Goal: Task Accomplishment & Management: Use online tool/utility

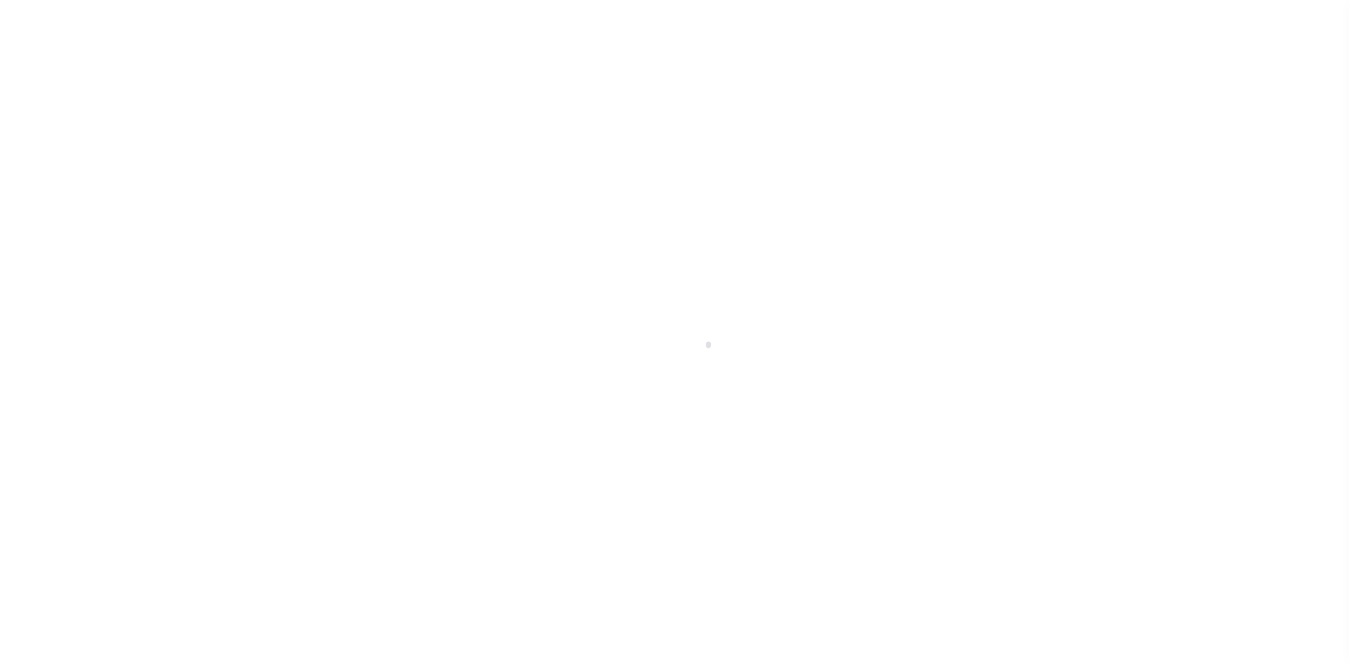
select select
checkbox input "false"
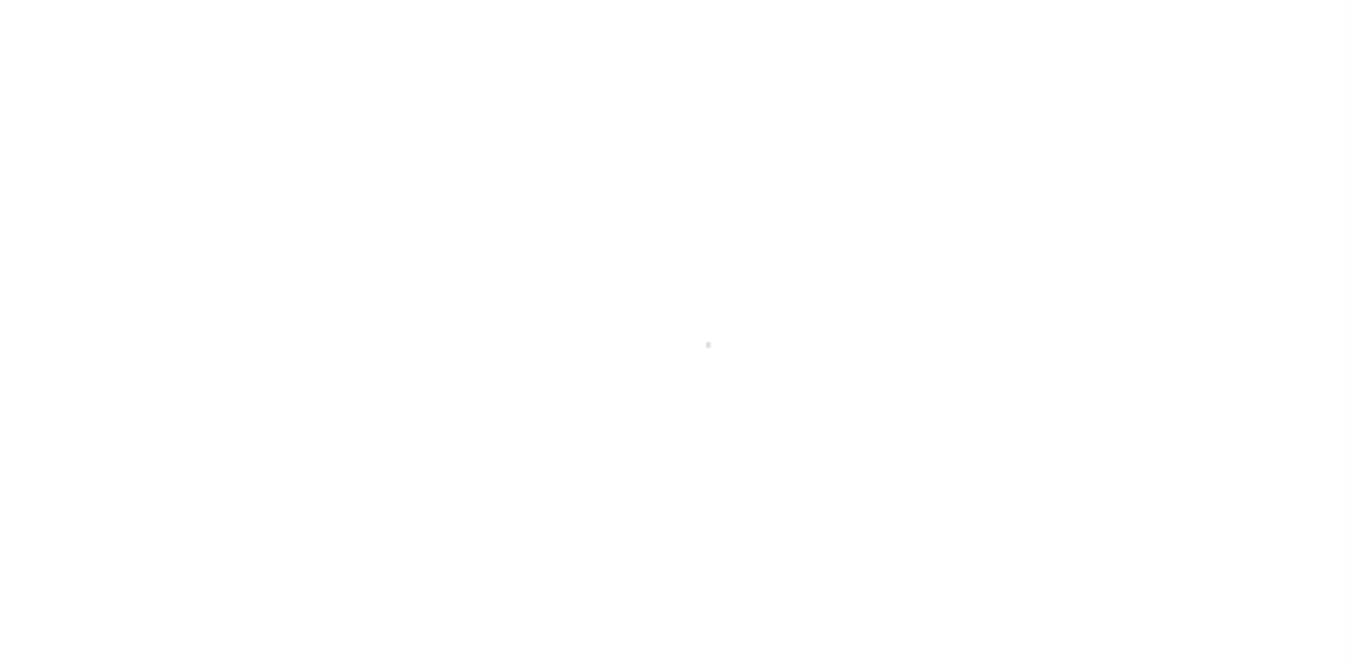
checkbox input "false"
type input "1208100000"
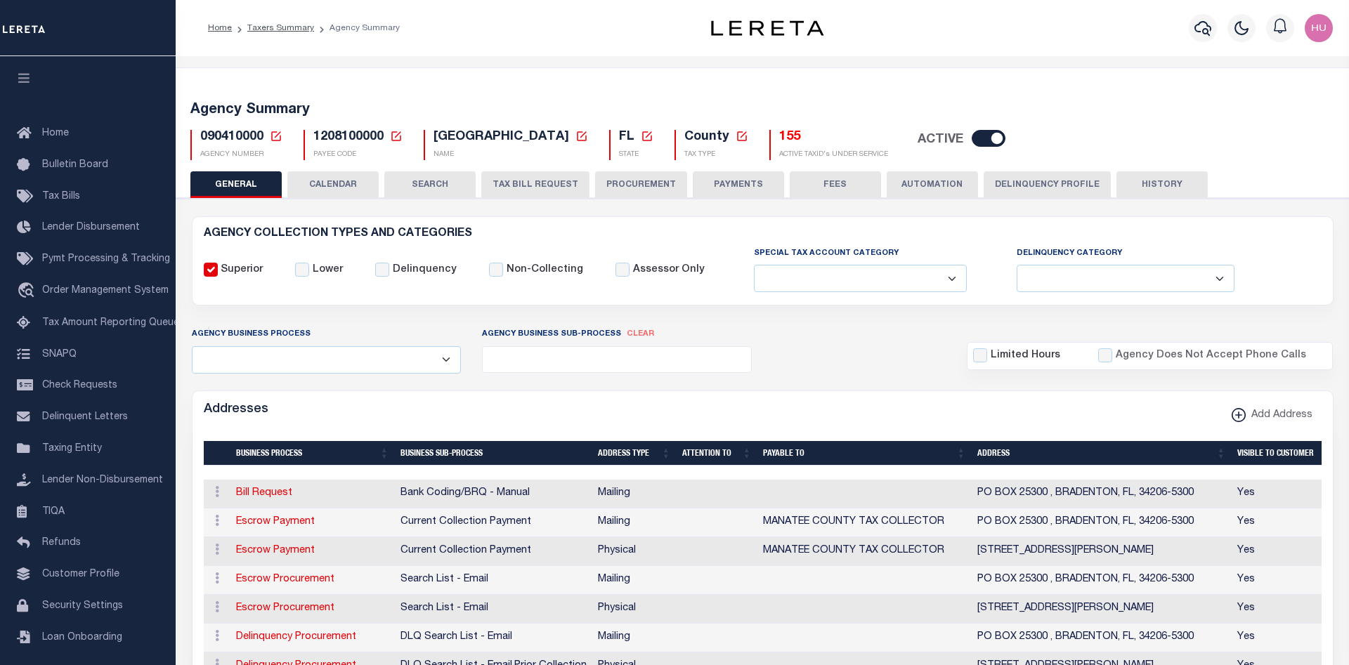
click at [1099, 89] on div "Agency Summary 090410000 Agency Number Edit Cancel Ok New Agency Number Cancel …" at bounding box center [763, 128] width 1178 height 86
click at [289, 25] on link "Taxers Summary" at bounding box center [280, 28] width 67 height 8
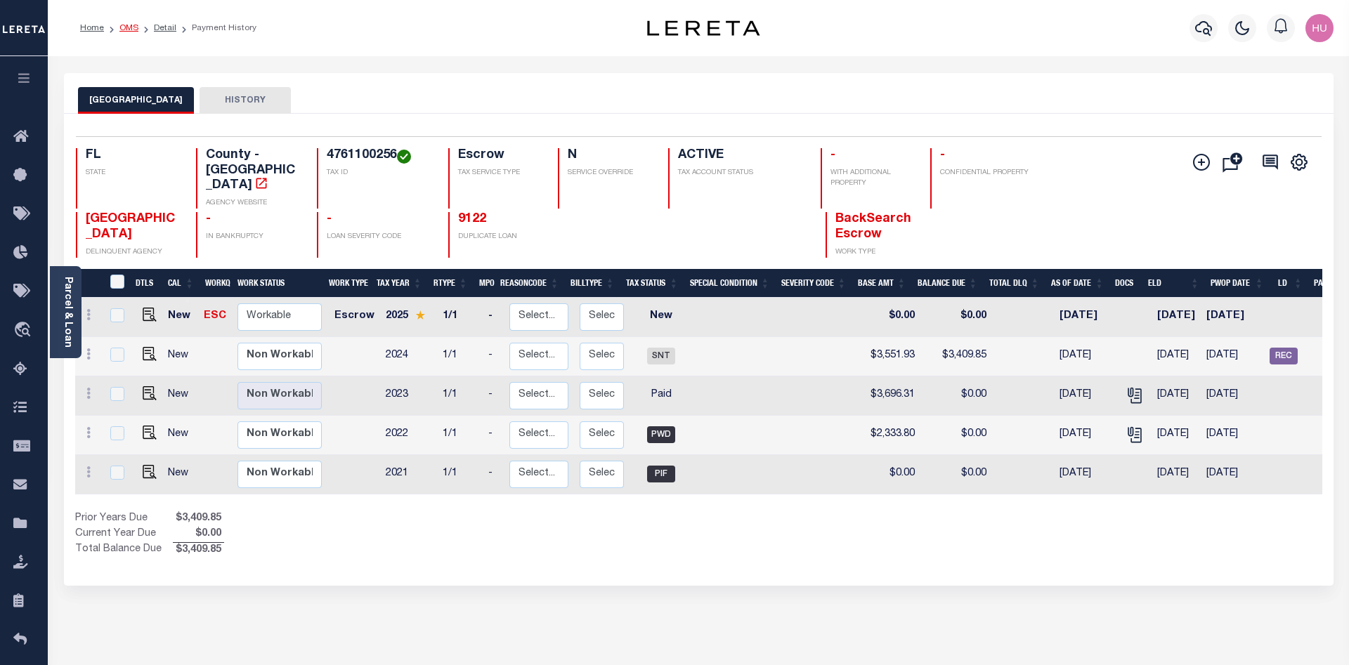
click at [131, 26] on link "OMS" at bounding box center [128, 28] width 19 height 8
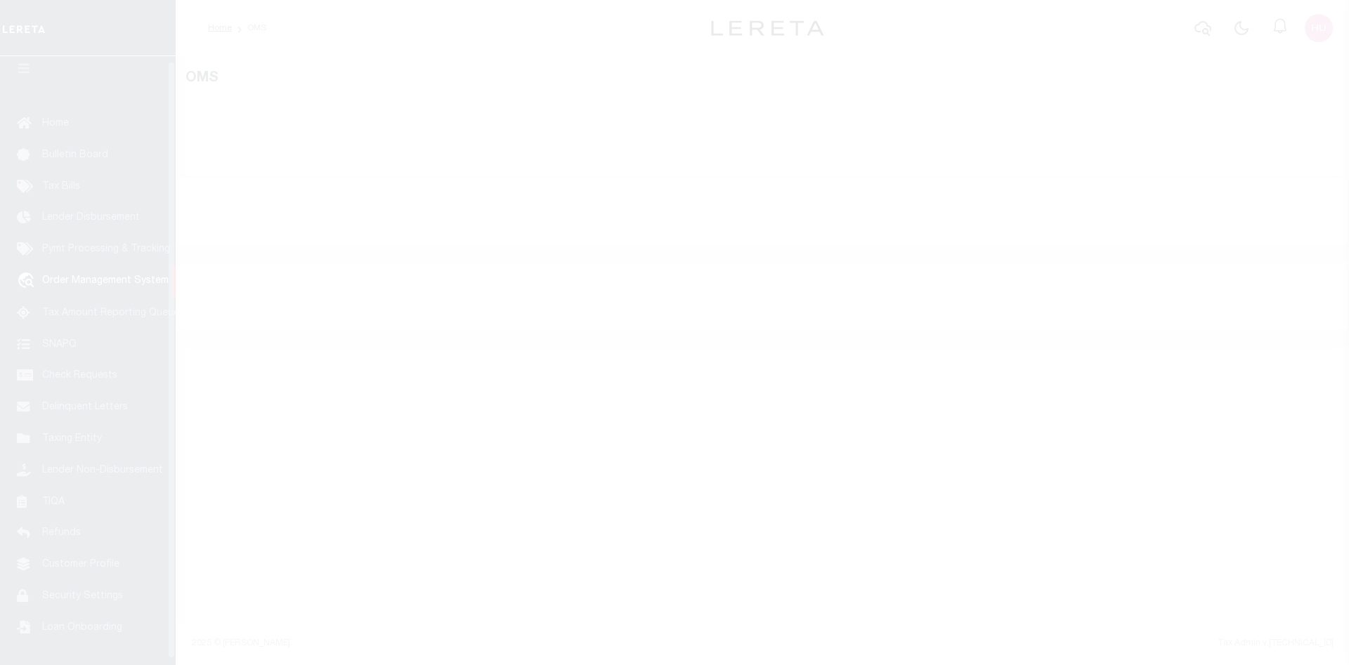
scroll to position [25, 0]
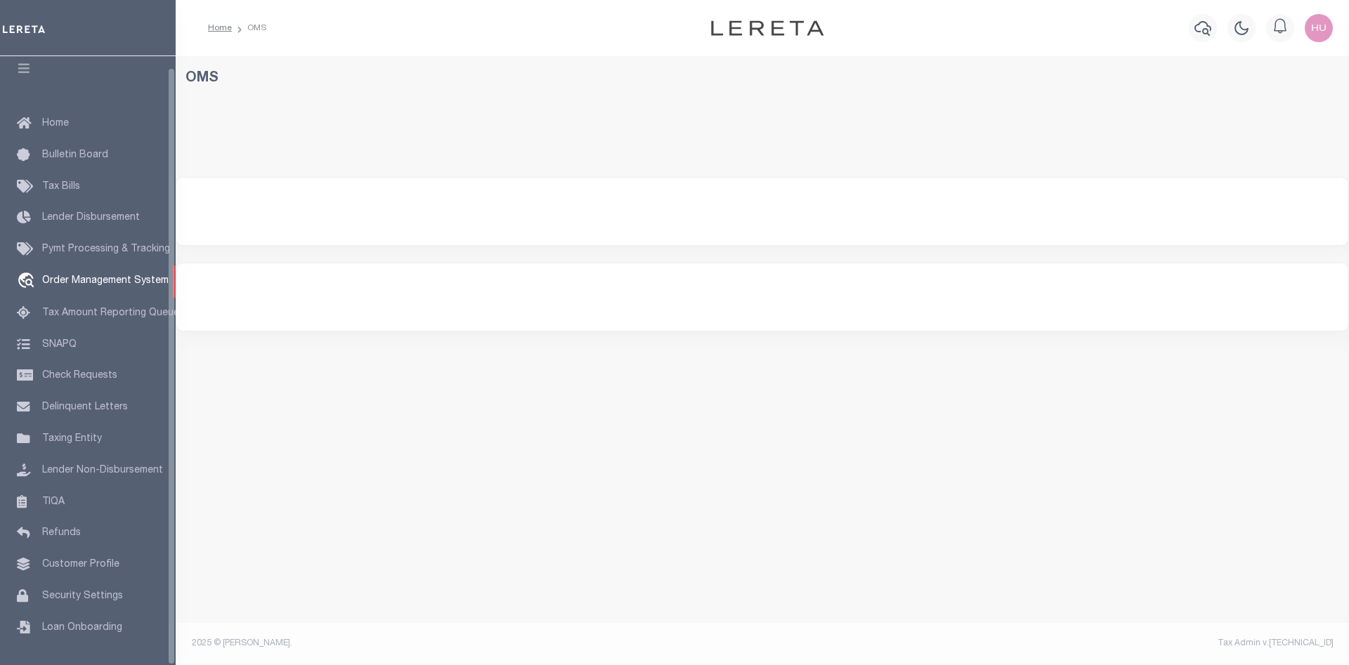
select select "200"
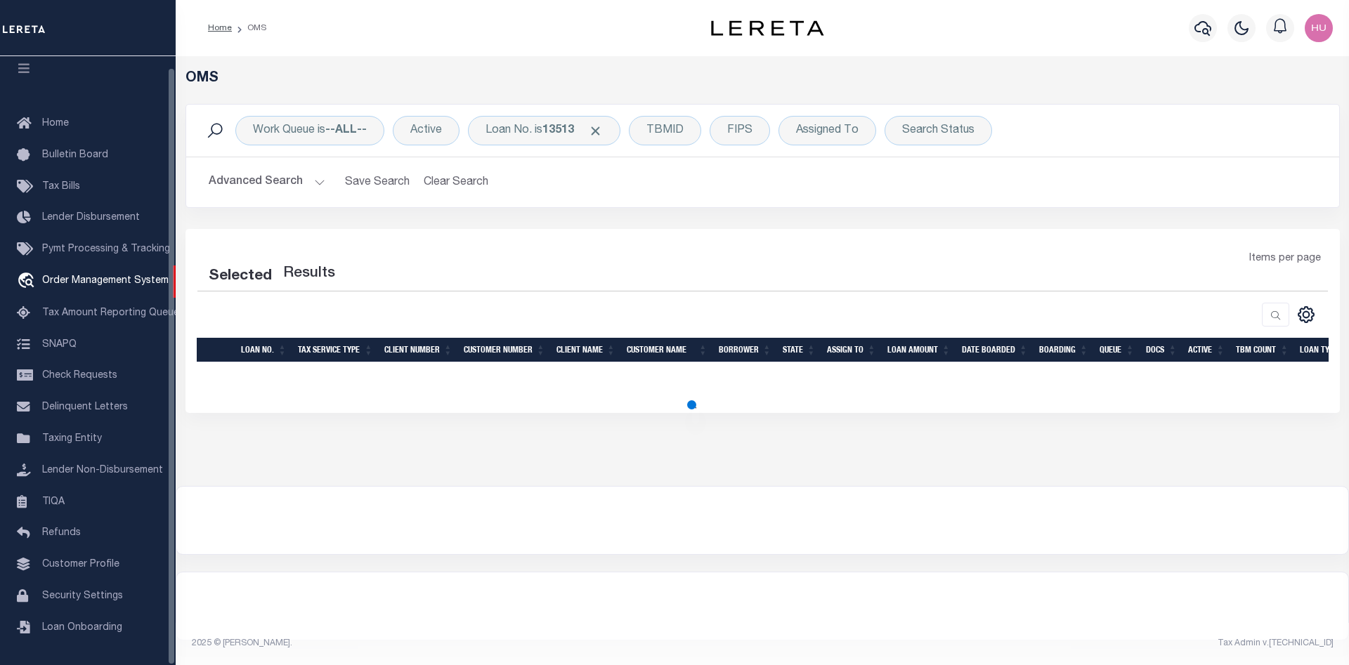
select select "200"
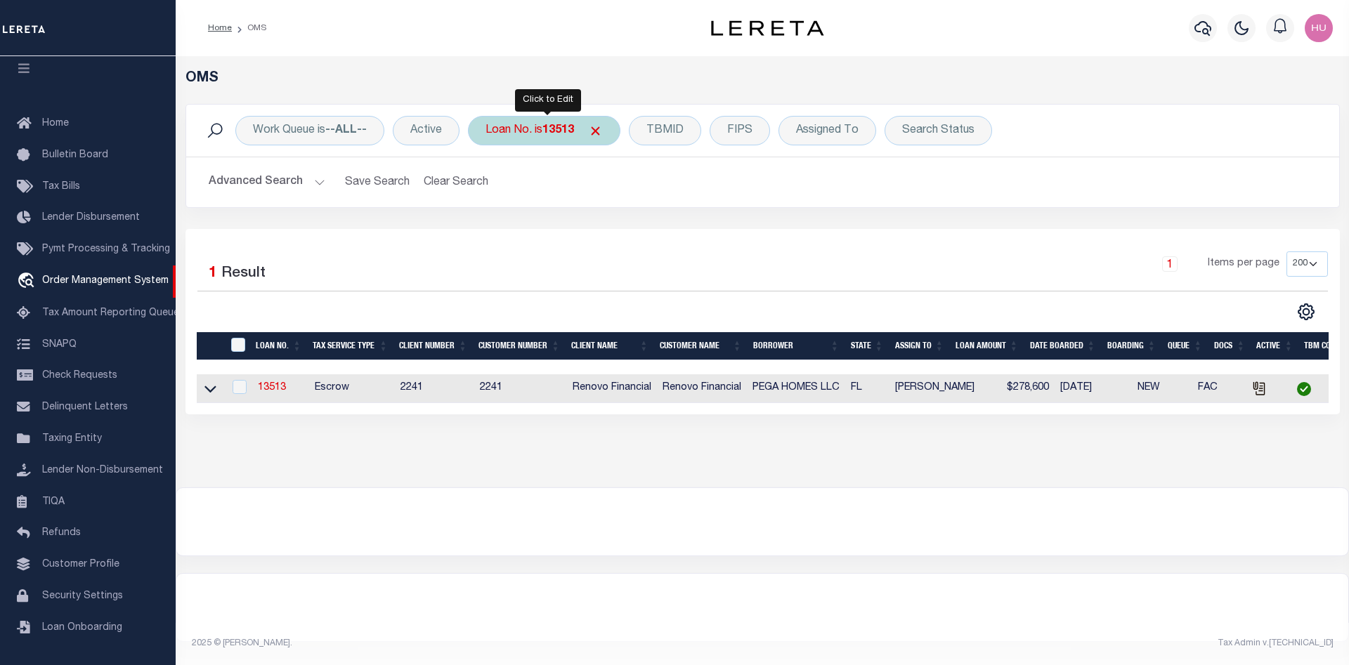
click at [546, 136] on div "Loan No. is 13513" at bounding box center [544, 131] width 152 height 30
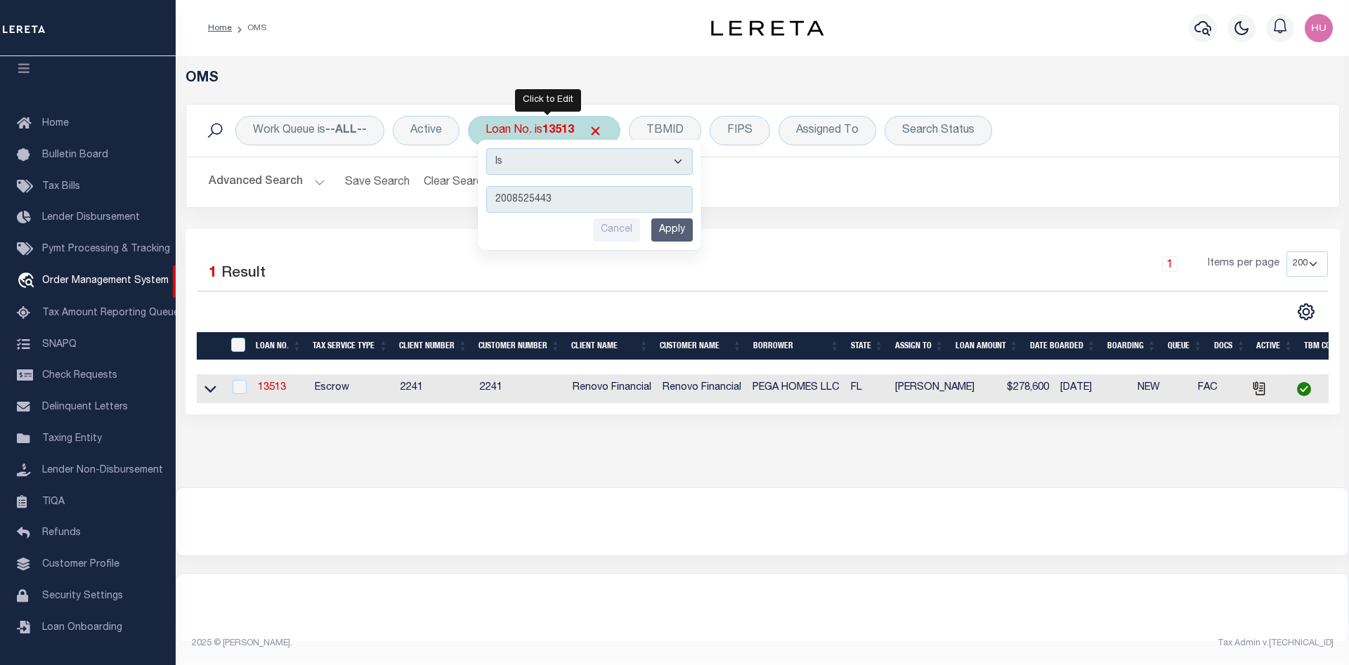
type input "2008525443"
click at [694, 232] on div "Is Contains 2008525443 Cancel Apply" at bounding box center [589, 195] width 223 height 110
click at [685, 234] on input "Apply" at bounding box center [671, 229] width 41 height 23
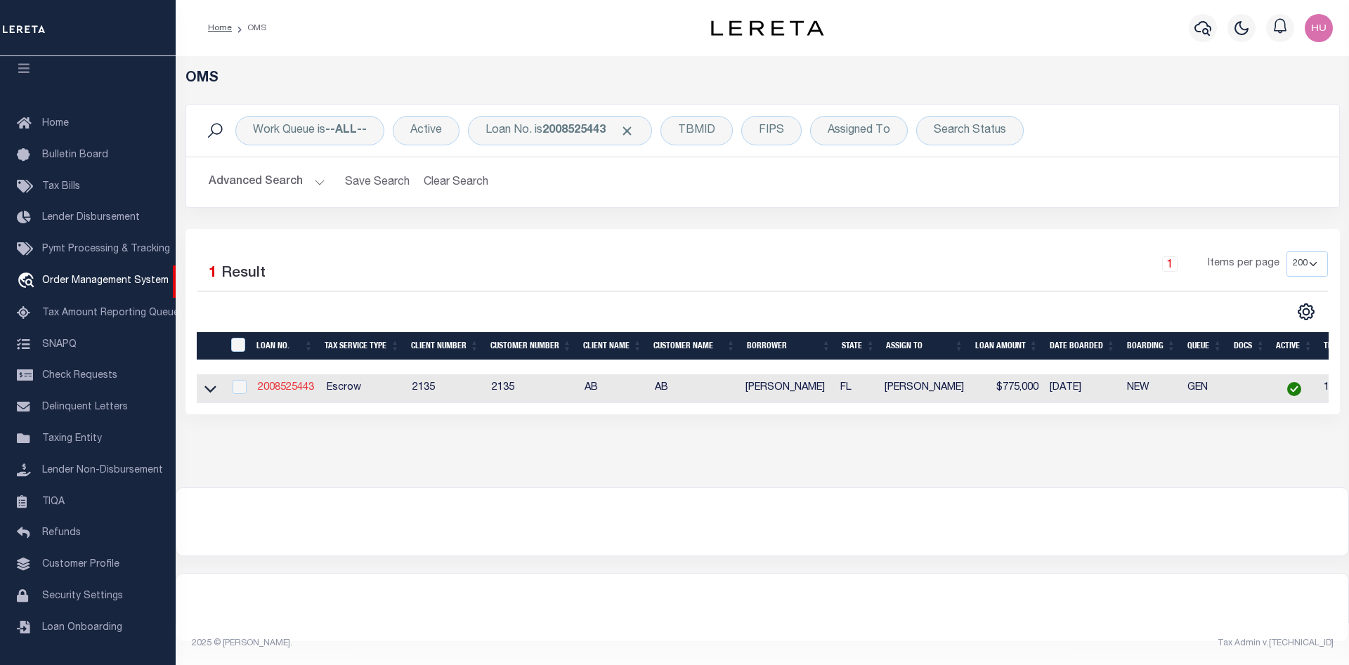
click at [279, 392] on link "2008525443" at bounding box center [286, 388] width 56 height 10
checkbox input "true"
type input "2008525443"
type input "[PERSON_NAME]"
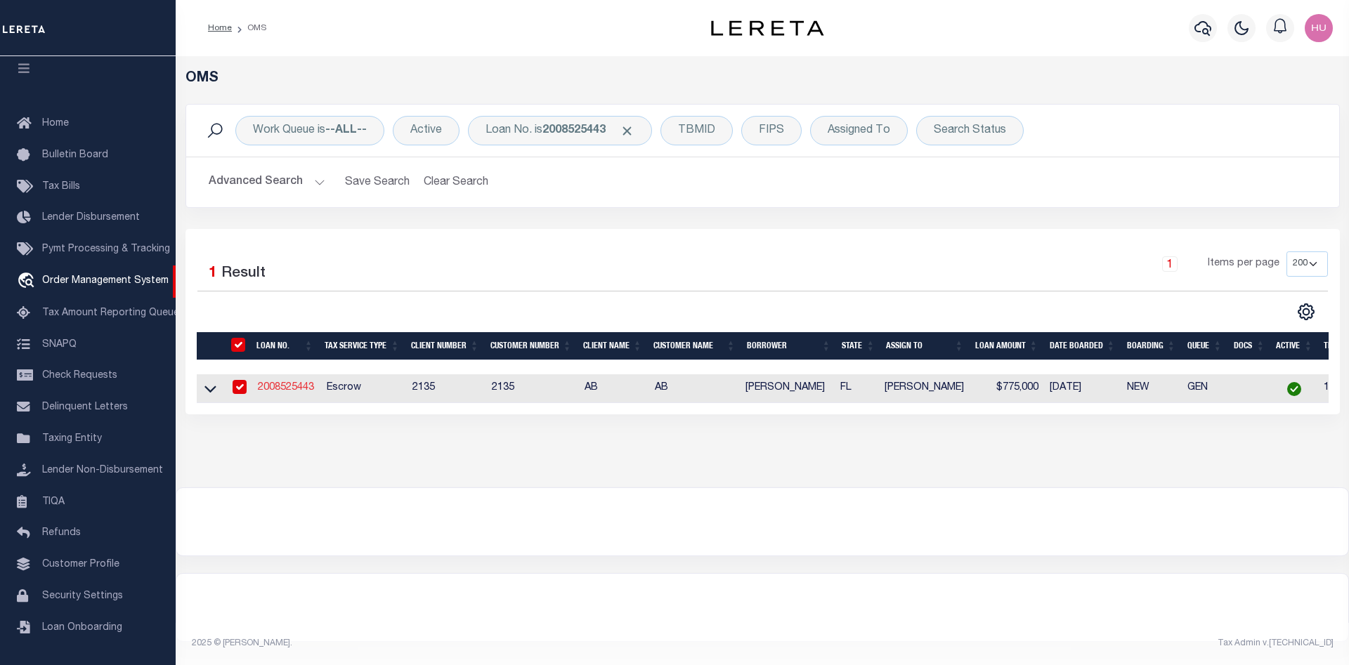
select select
type input "PO BOX 2031"
type input "[GEOGRAPHIC_DATA], [GEOGRAPHIC_DATA] 75710-2031"
select select "Escrow"
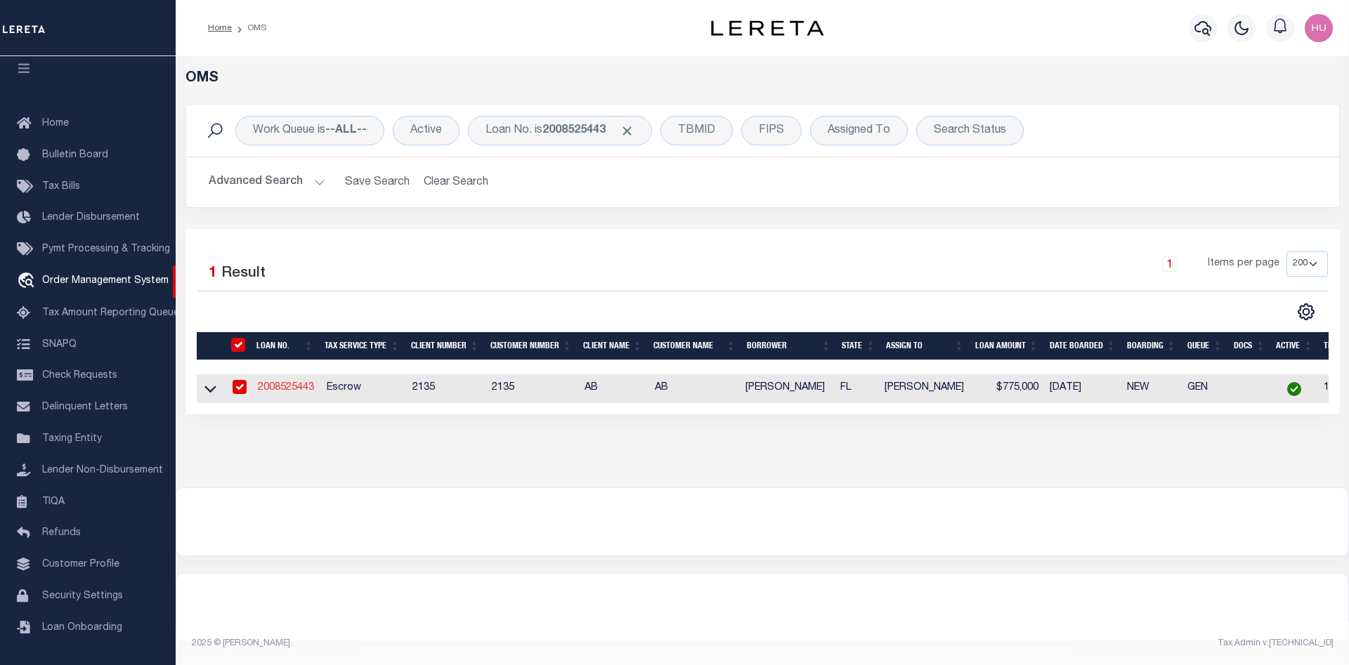
select select "8193"
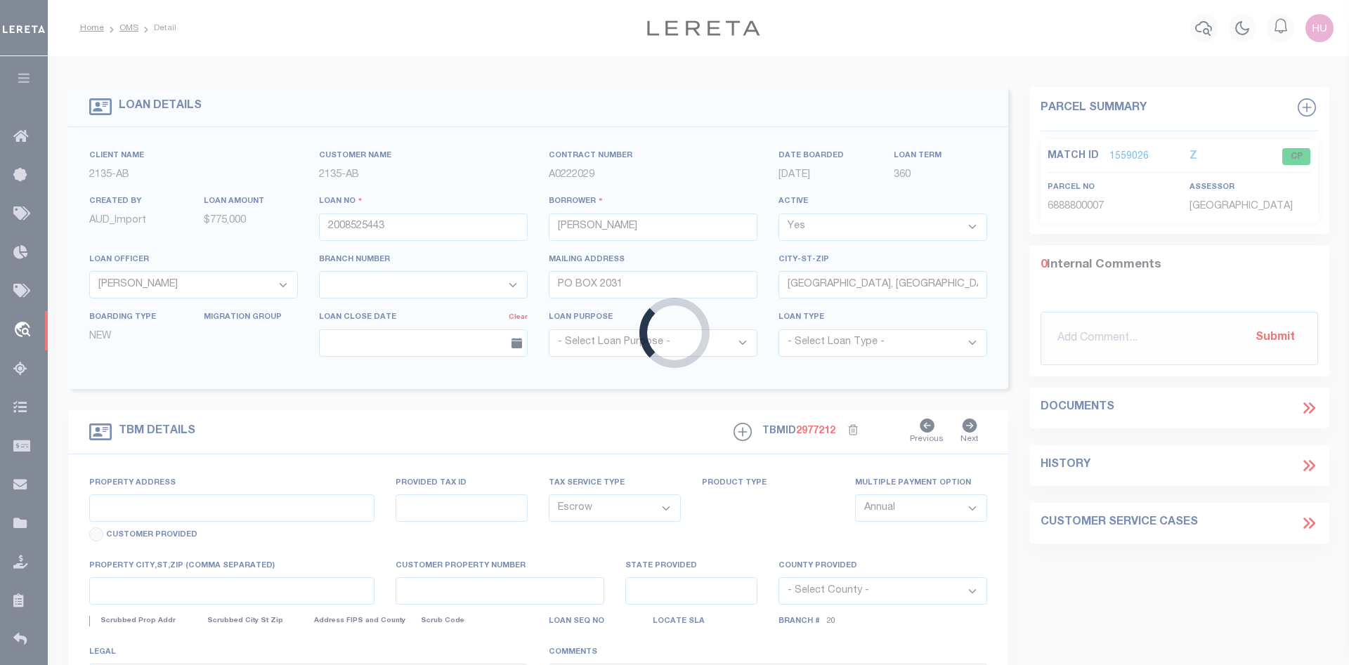
type input "758 JACARANDA RD"
type input "[GEOGRAPHIC_DATA] ID# 6888800007"
select select
type input "[PERSON_NAME] [PERSON_NAME] FL 34216"
type input "FL"
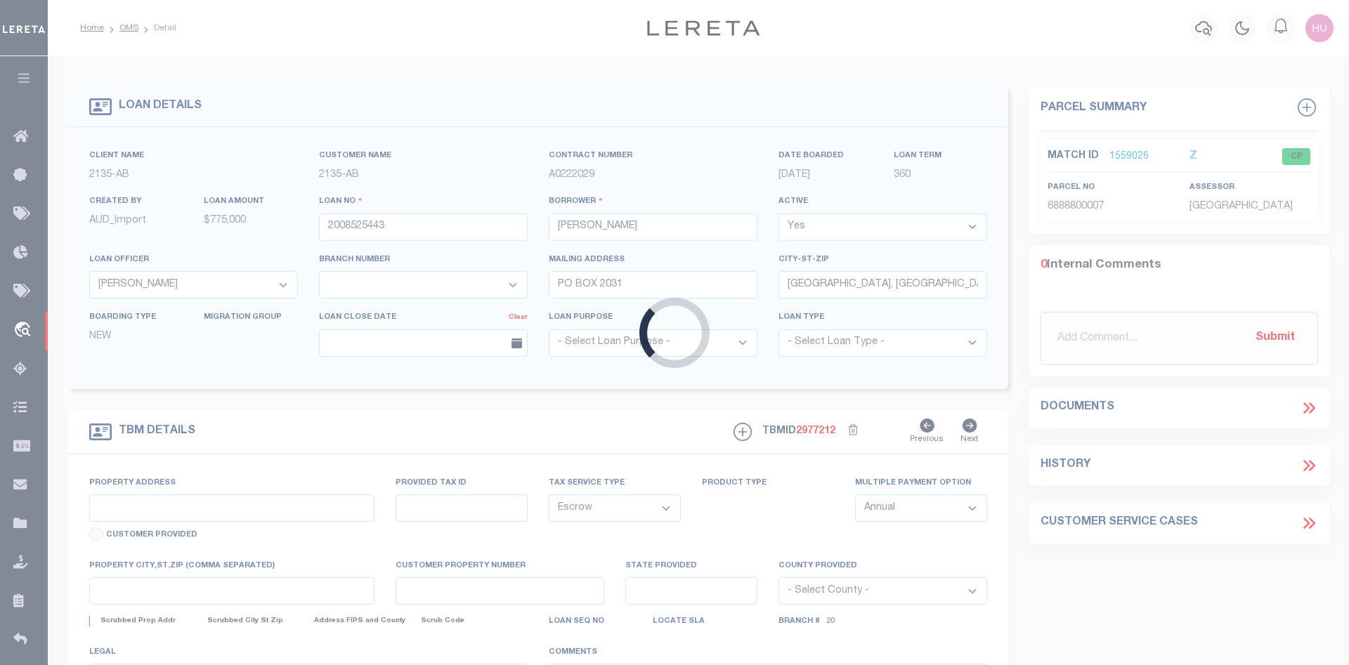
select select
type textarea "DT LOT 5 BLK 26 SHORES ACRES FOURTH ADDITION"
select select "2600"
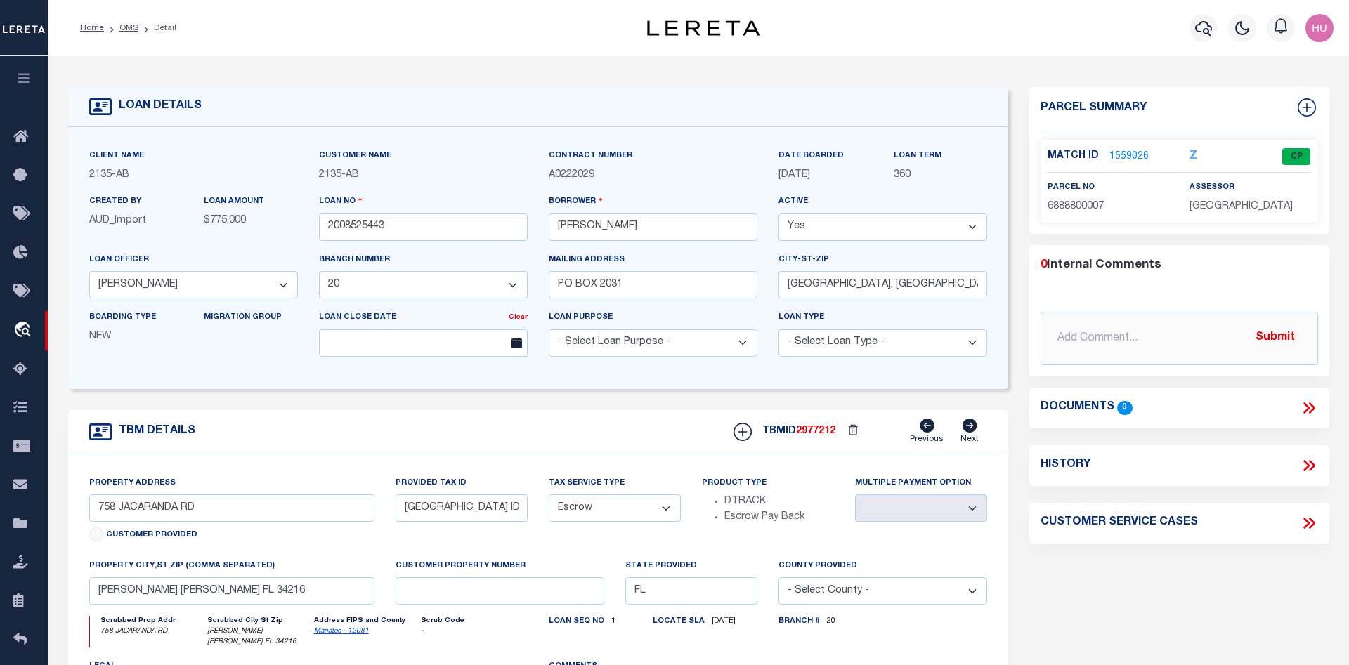
click at [1133, 150] on link "1559026" at bounding box center [1128, 157] width 39 height 15
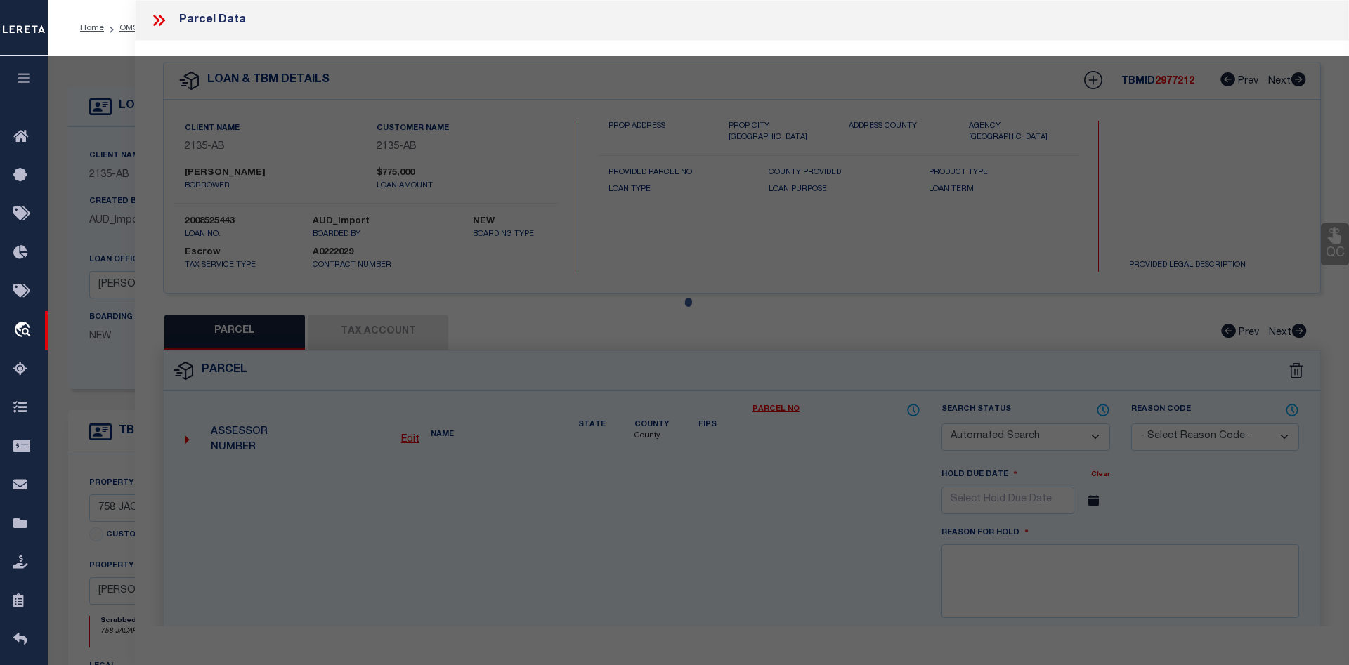
checkbox input "false"
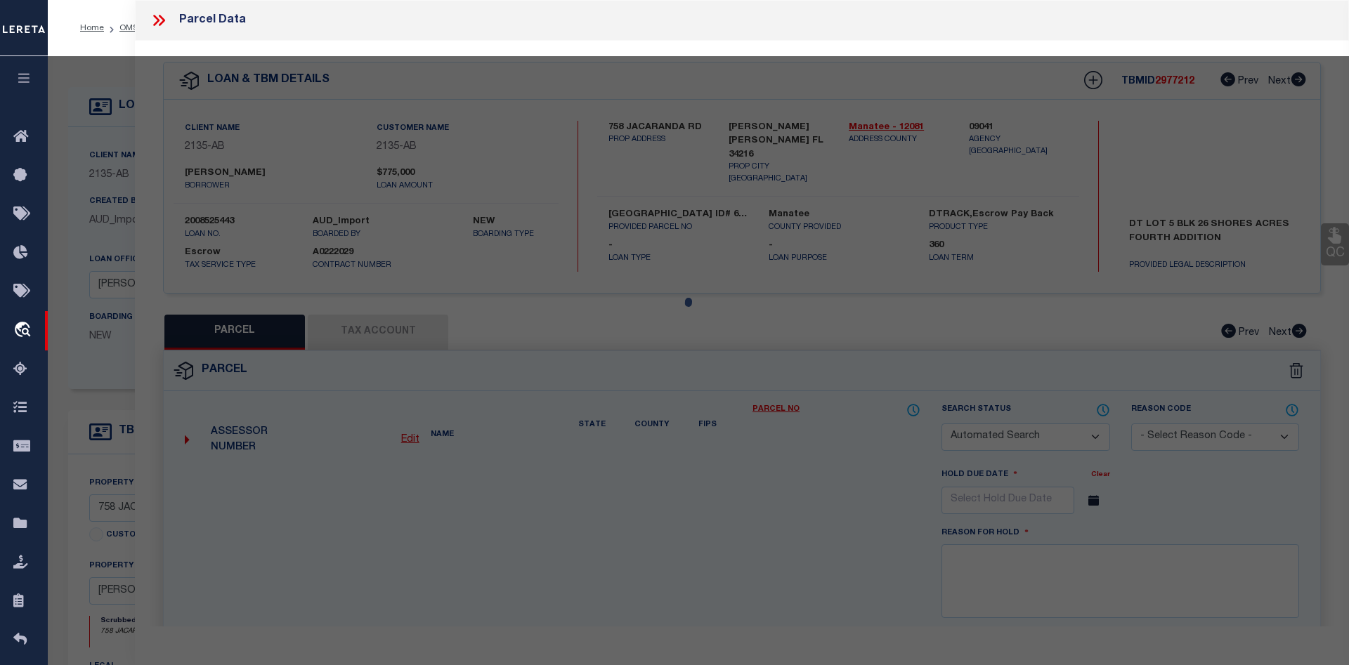
select select "CP"
type input "HEINES, MARTIN; HEINES, MICHELLE T"
select select
type input "758 JACARANDA RD"
type input "[PERSON_NAME] [PERSON_NAME] FL 34216"
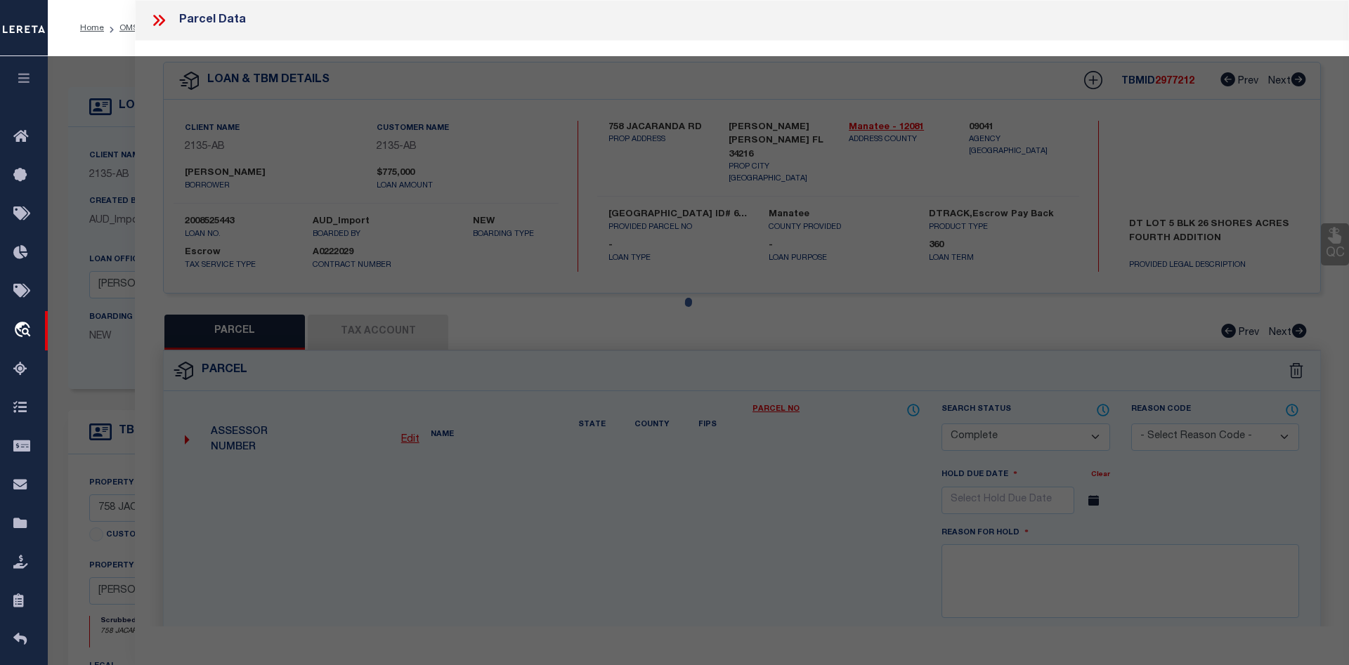
type textarea "LOT 5 BLK 26 SHORE ACRES 4TH ADD PI#68888.0000/7 [Full Description]"
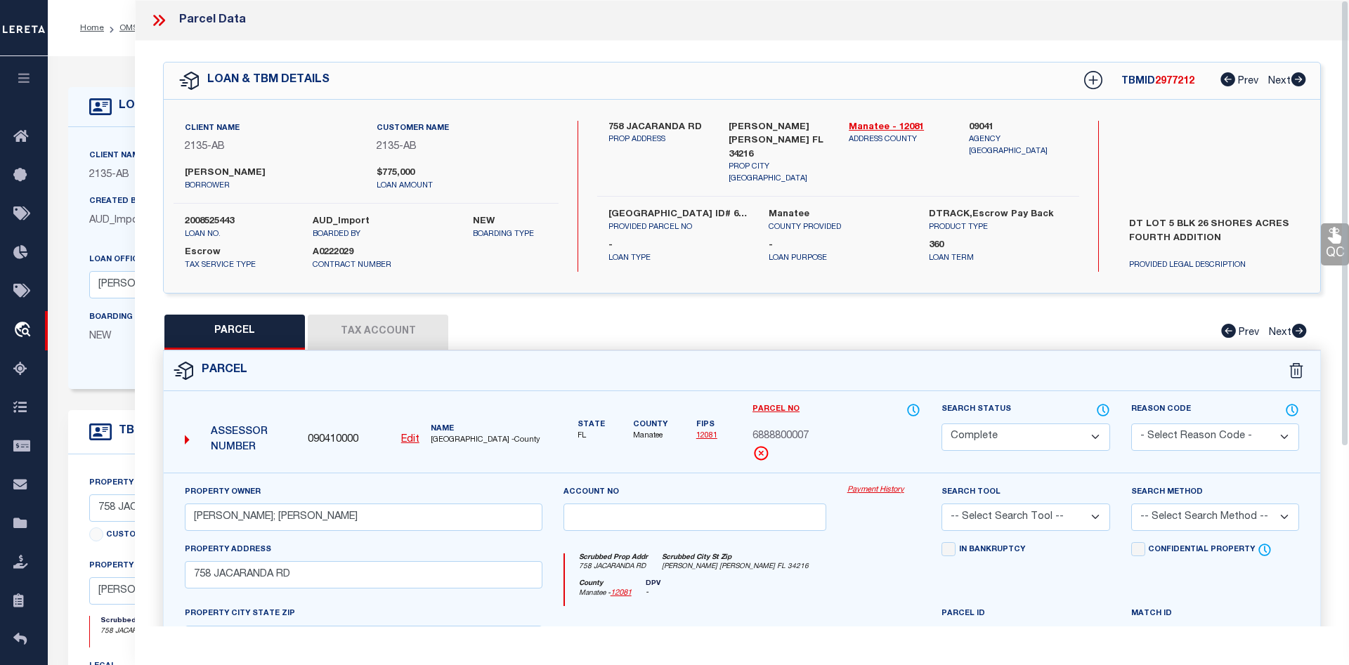
click at [411, 335] on button "Tax Account" at bounding box center [378, 332] width 141 height 35
select select "100"
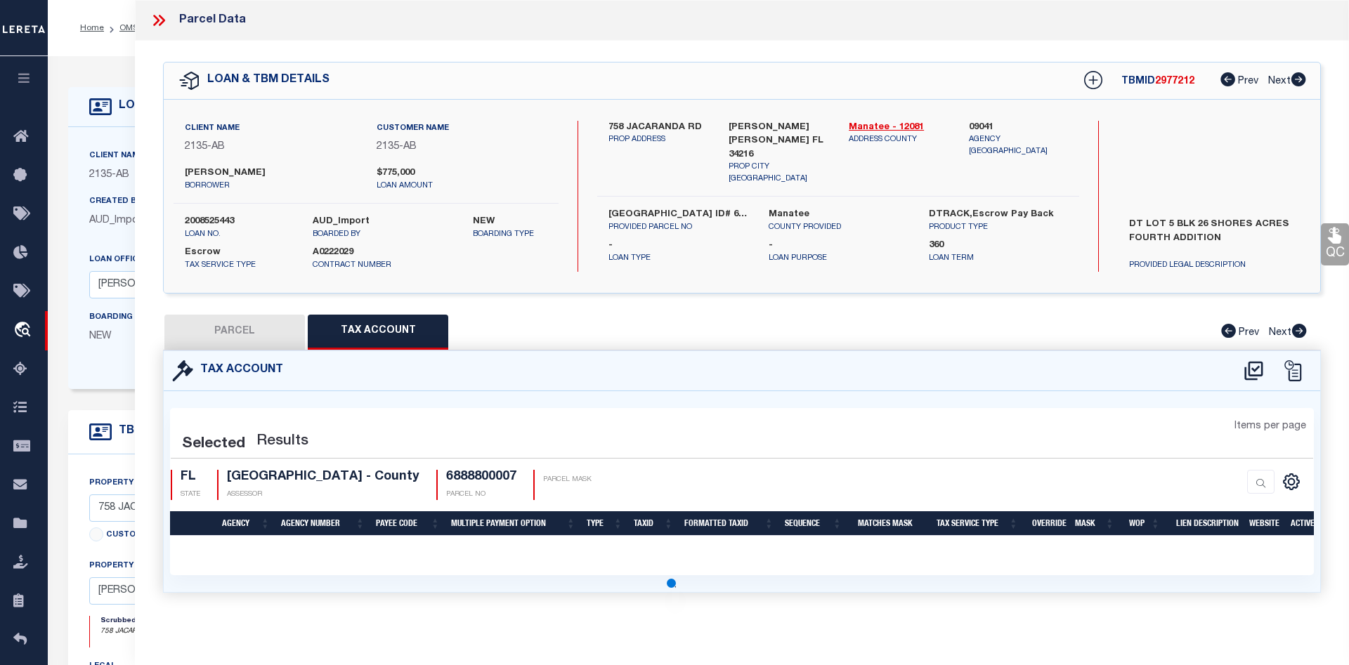
select select "100"
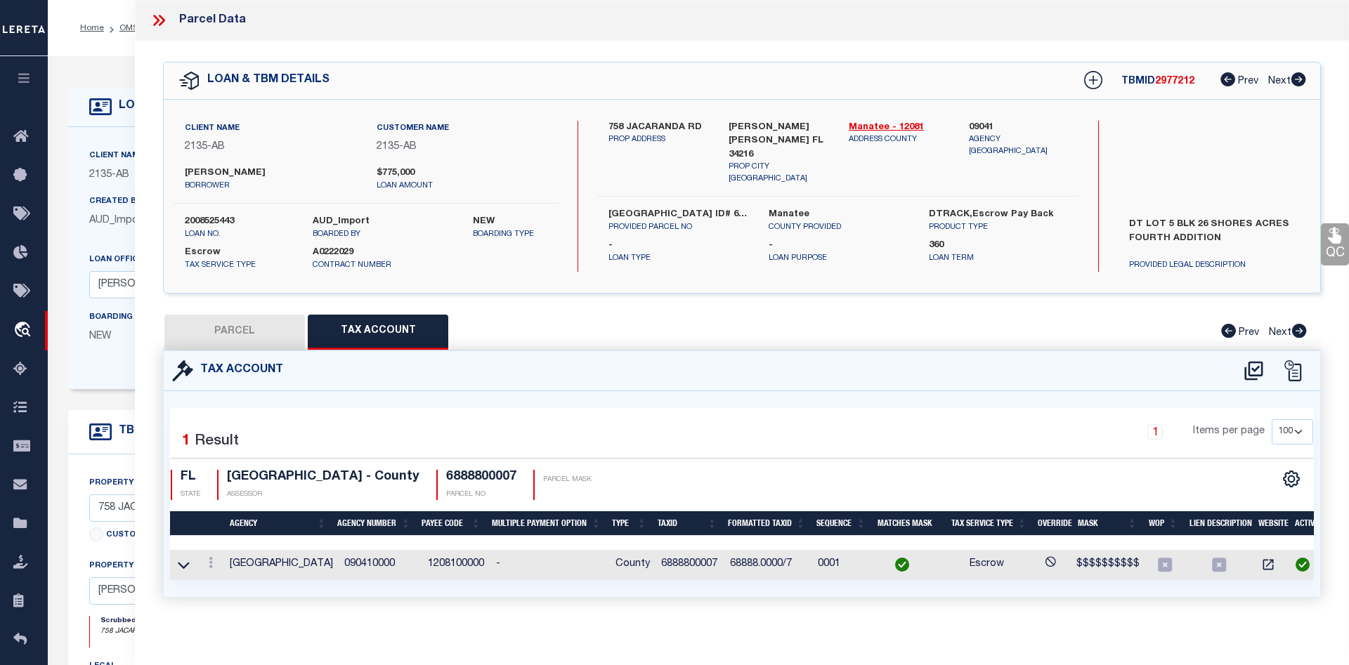
click at [464, 563] on td "1208100000" at bounding box center [456, 565] width 69 height 30
copy td "1208100000"
click at [256, 339] on button "PARCEL" at bounding box center [234, 332] width 141 height 35
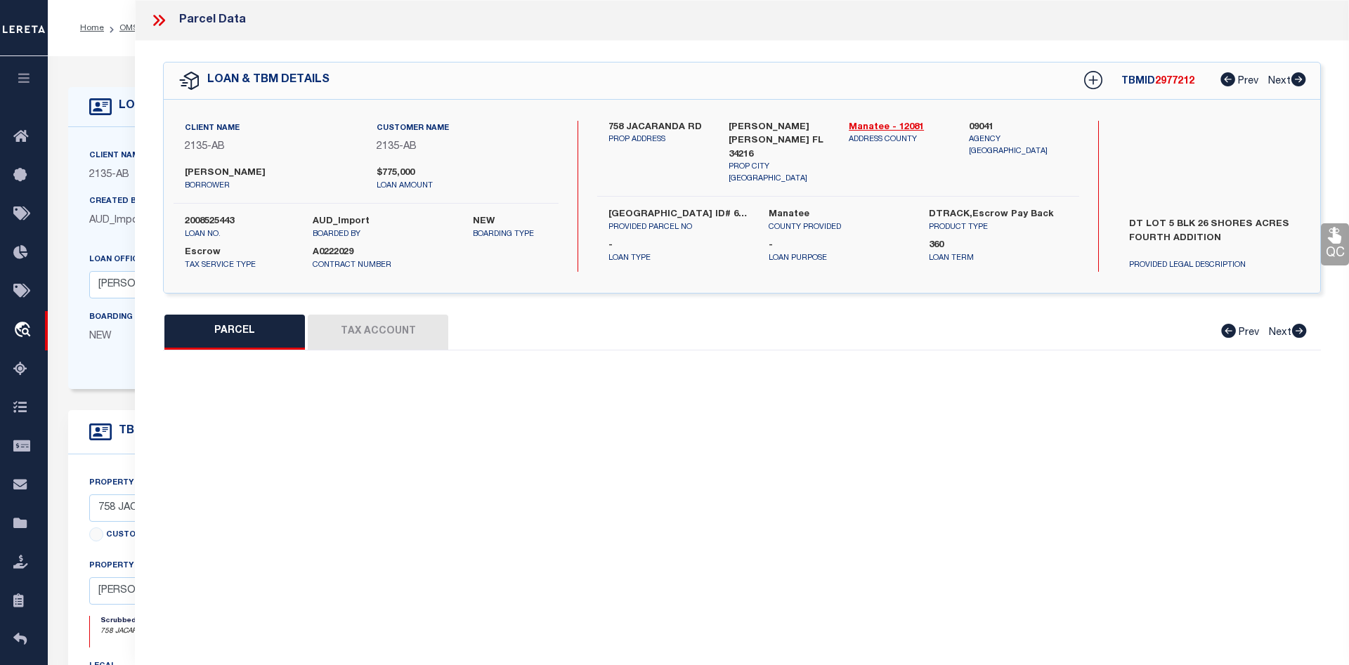
select select "AS"
checkbox input "false"
select select "CP"
type input "HEINES, MARTIN; HEINES, MICHELLE T"
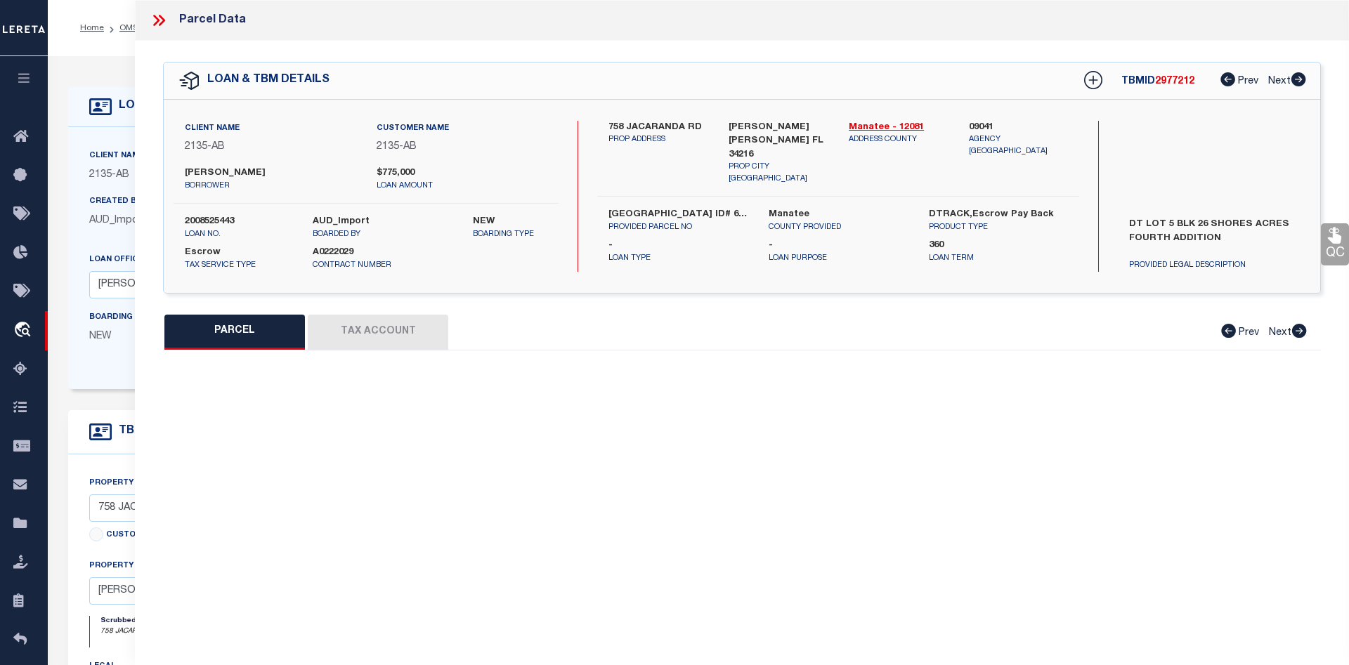
select select
type input "758 JACARANDA RD"
type input "[PERSON_NAME] [PERSON_NAME] FL 34216"
type textarea "LOT 5 BLK 26 SHORE ACRES 4TH ADD PI#68888.0000/7 [Full Description]"
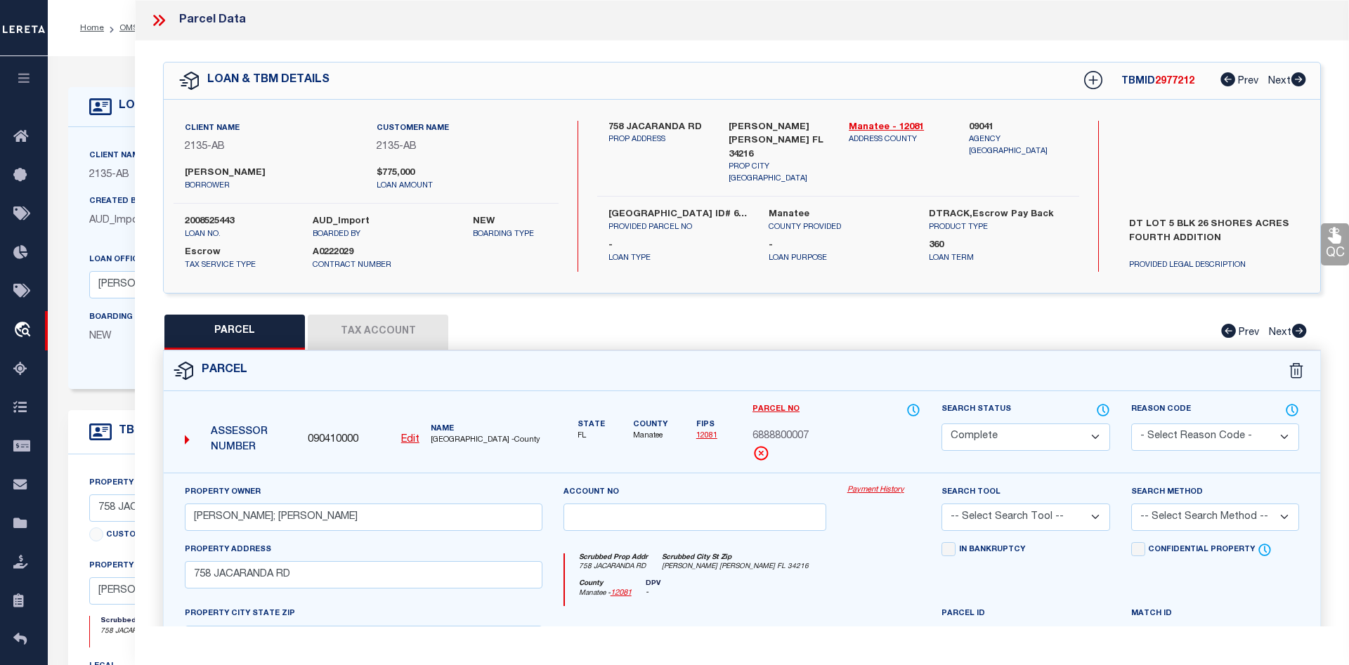
click at [161, 22] on icon at bounding box center [162, 20] width 6 height 11
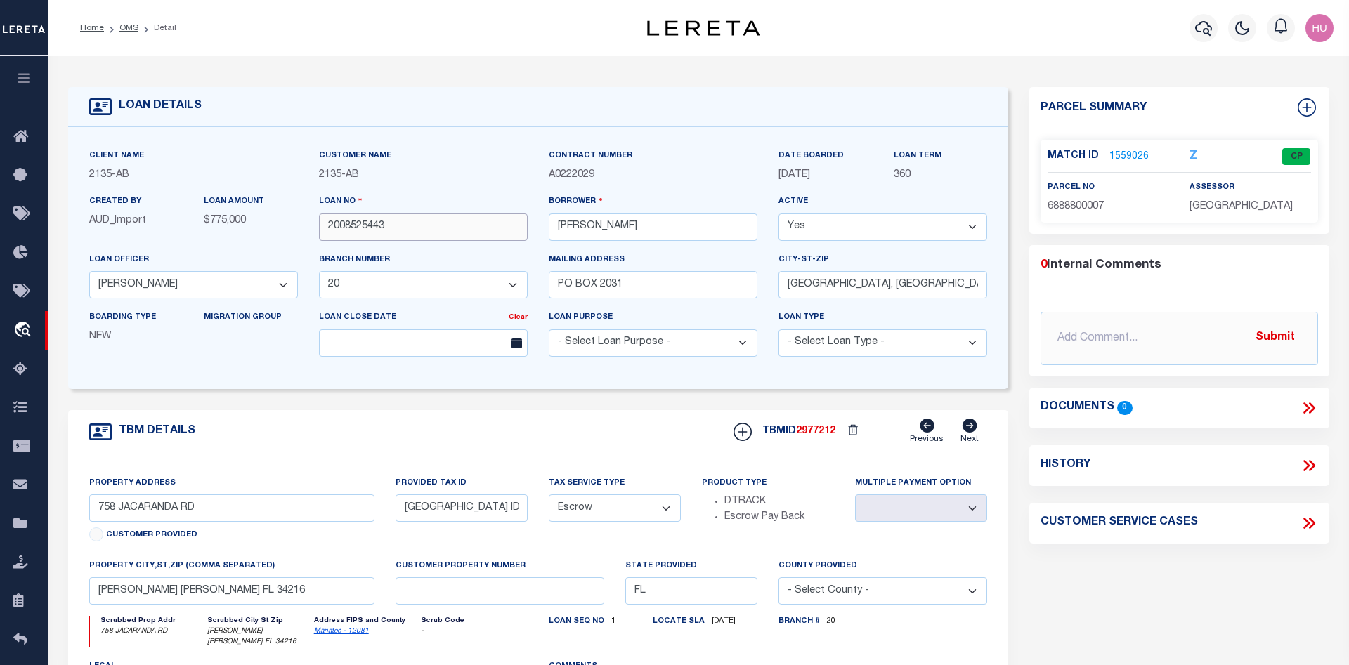
drag, startPoint x: 392, startPoint y: 230, endPoint x: 323, endPoint y: 229, distance: 68.9
click at [323, 229] on input "2008525443" at bounding box center [423, 227] width 209 height 27
click at [1139, 152] on link "1559026" at bounding box center [1128, 157] width 39 height 15
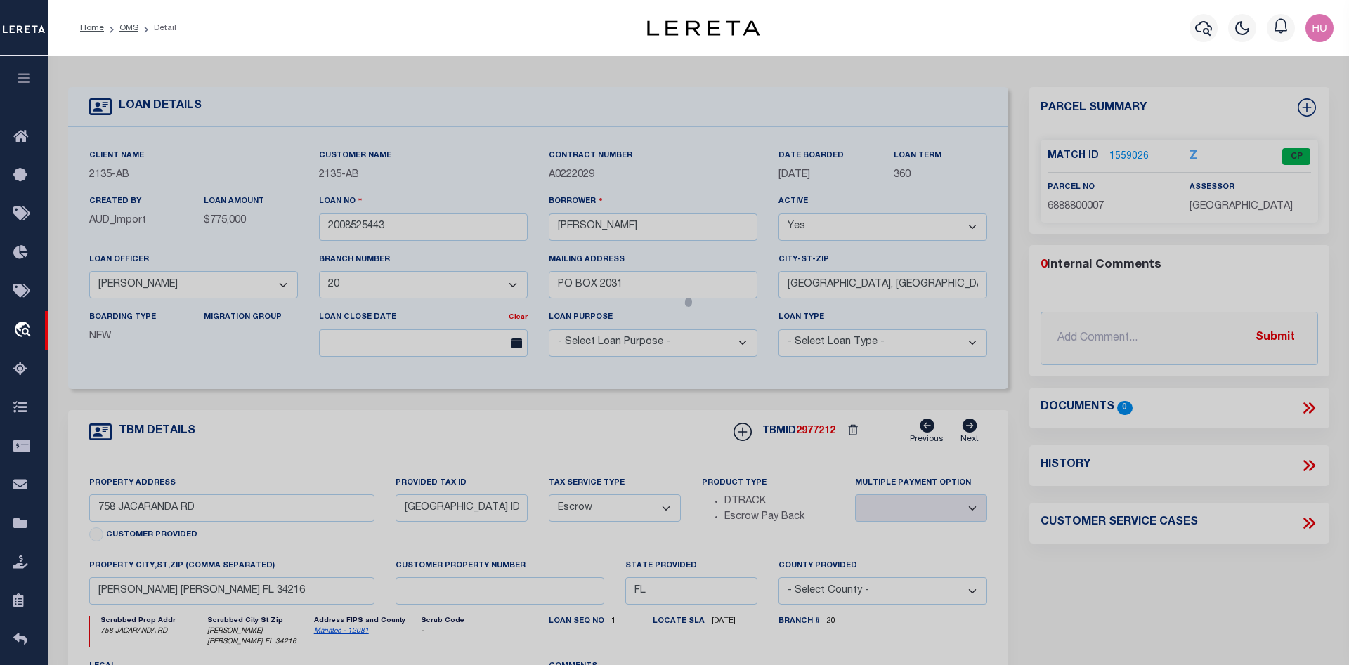
select select "AS"
checkbox input "false"
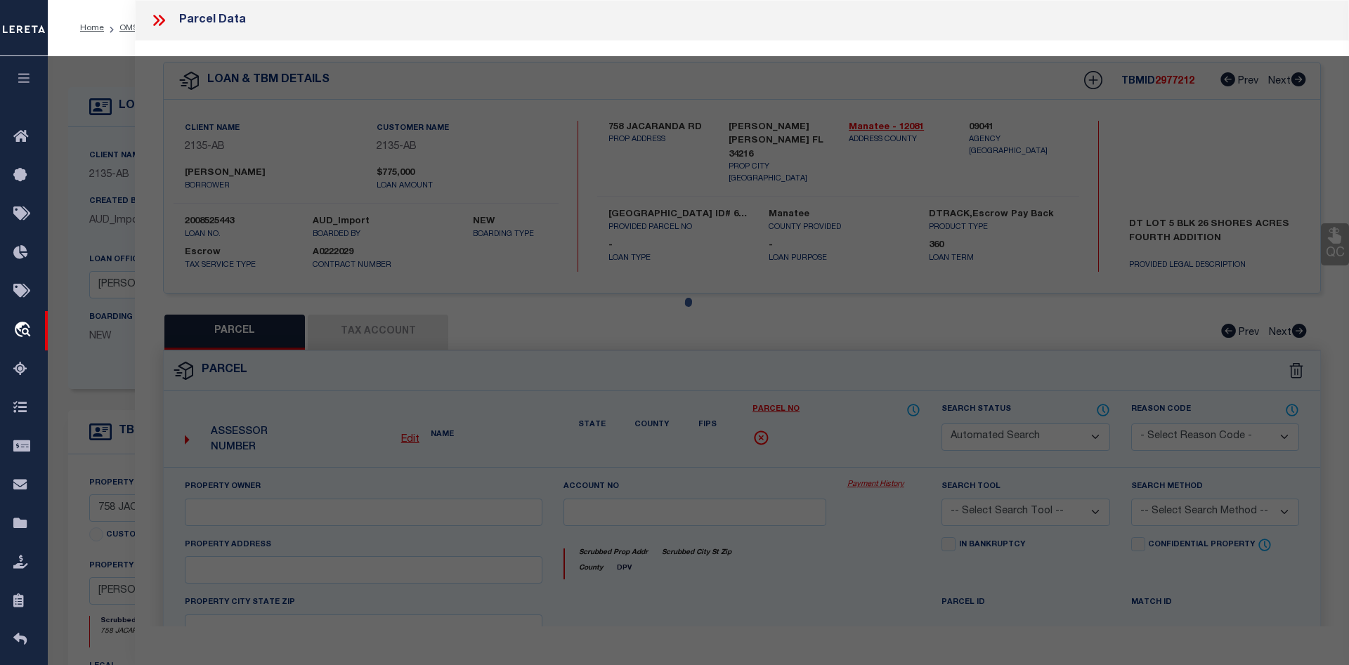
select select "CP"
type input "HEINES, MARTIN; HEINES, MICHELLE T"
select select
type input "758 JACARANDA RD"
type input "[PERSON_NAME] [PERSON_NAME] FL 34216"
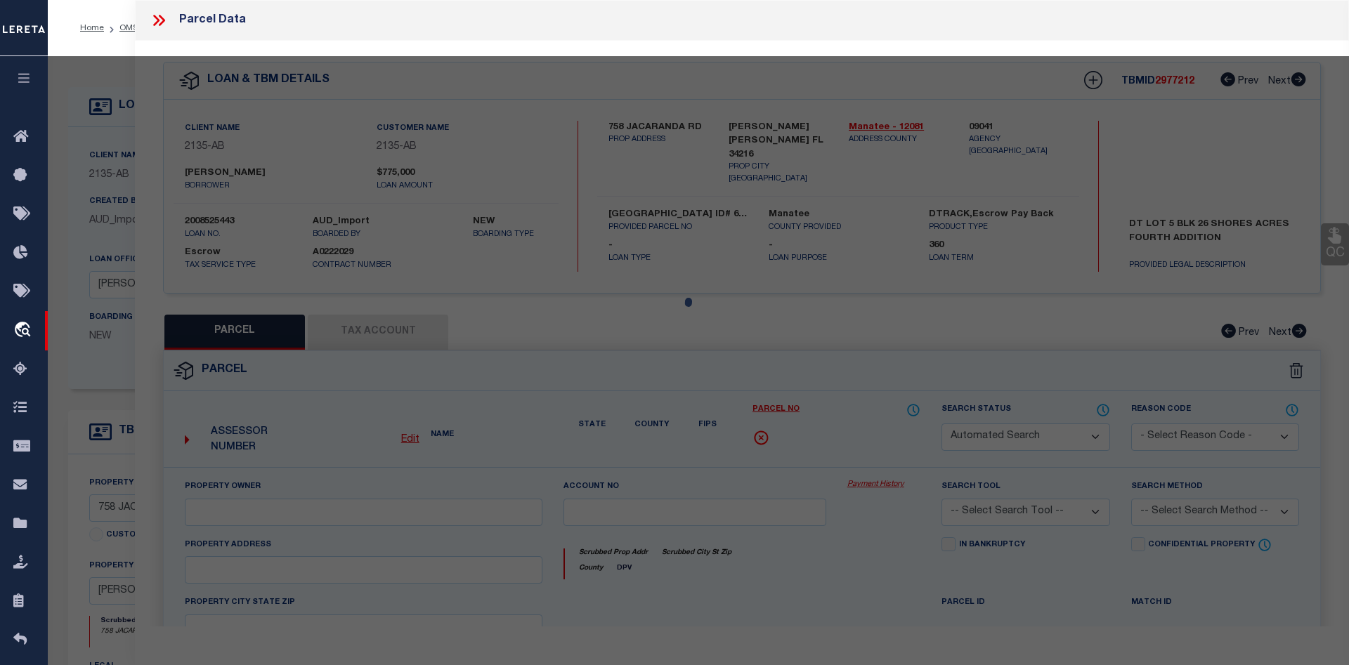
type textarea "LOT 5 BLK 26 SHORE ACRES 4TH ADD PI#68888.0000/7 [Full Description]"
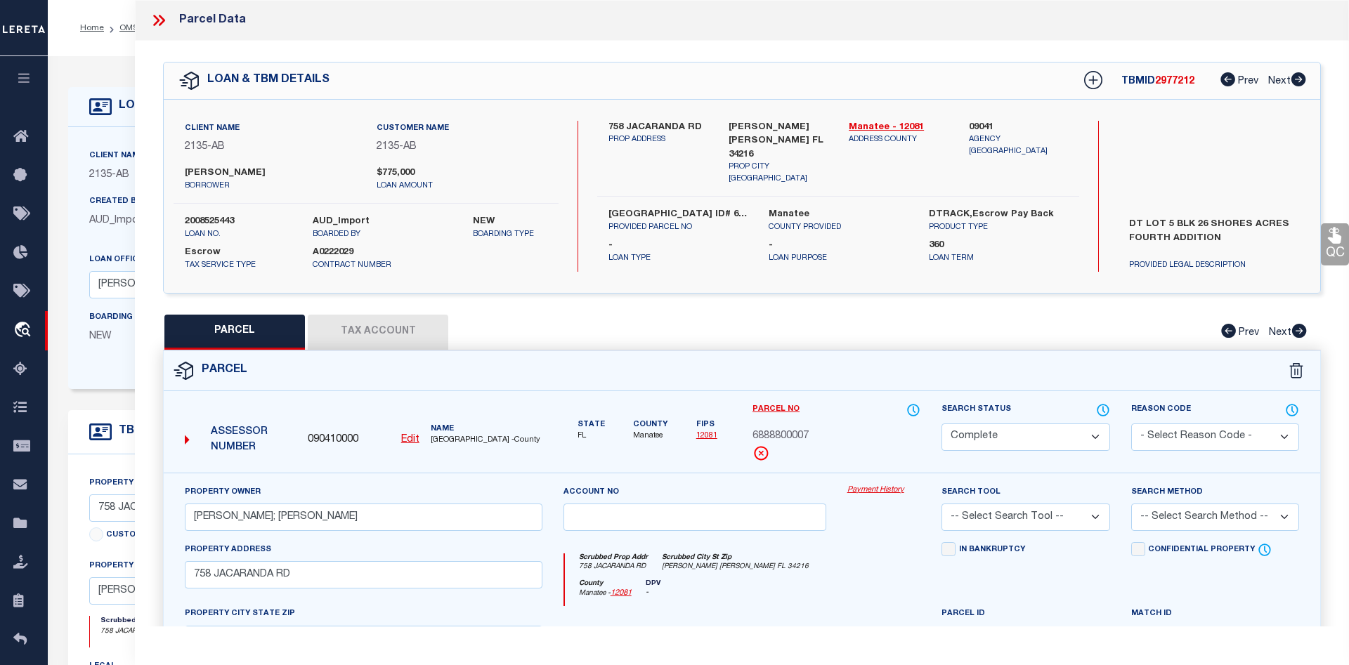
click at [882, 491] on link "Payment History" at bounding box center [884, 491] width 74 height 12
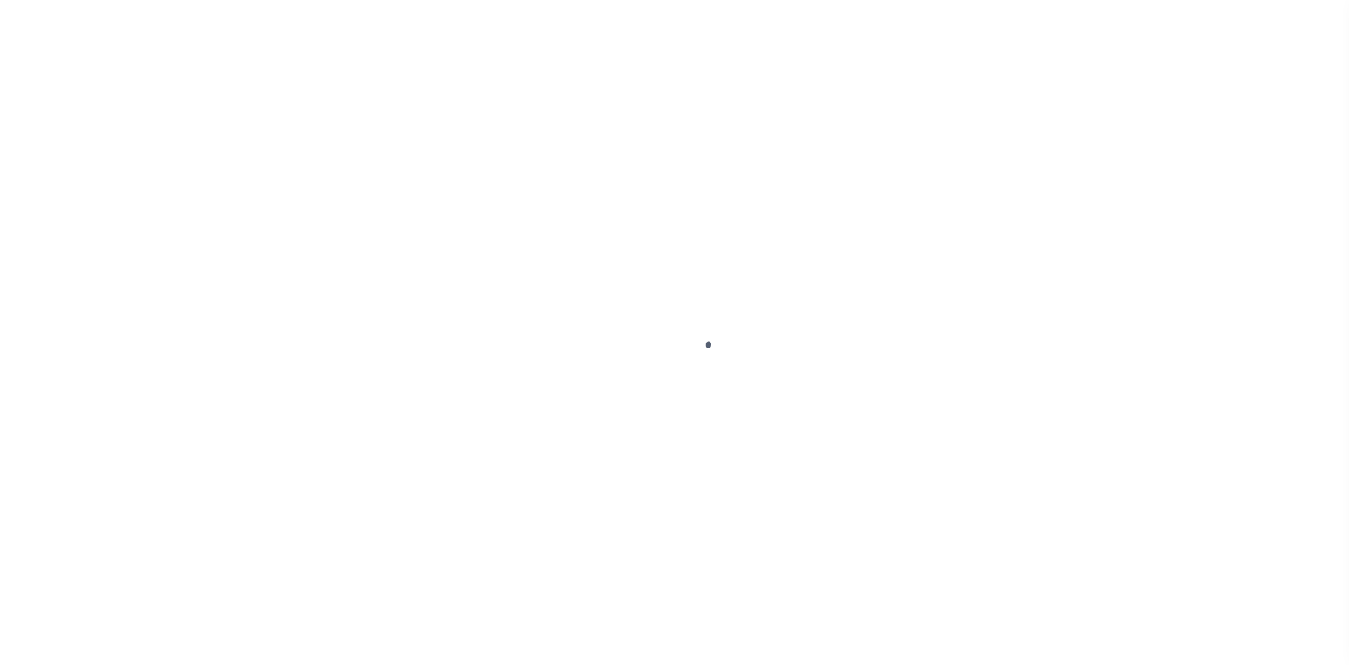
select select
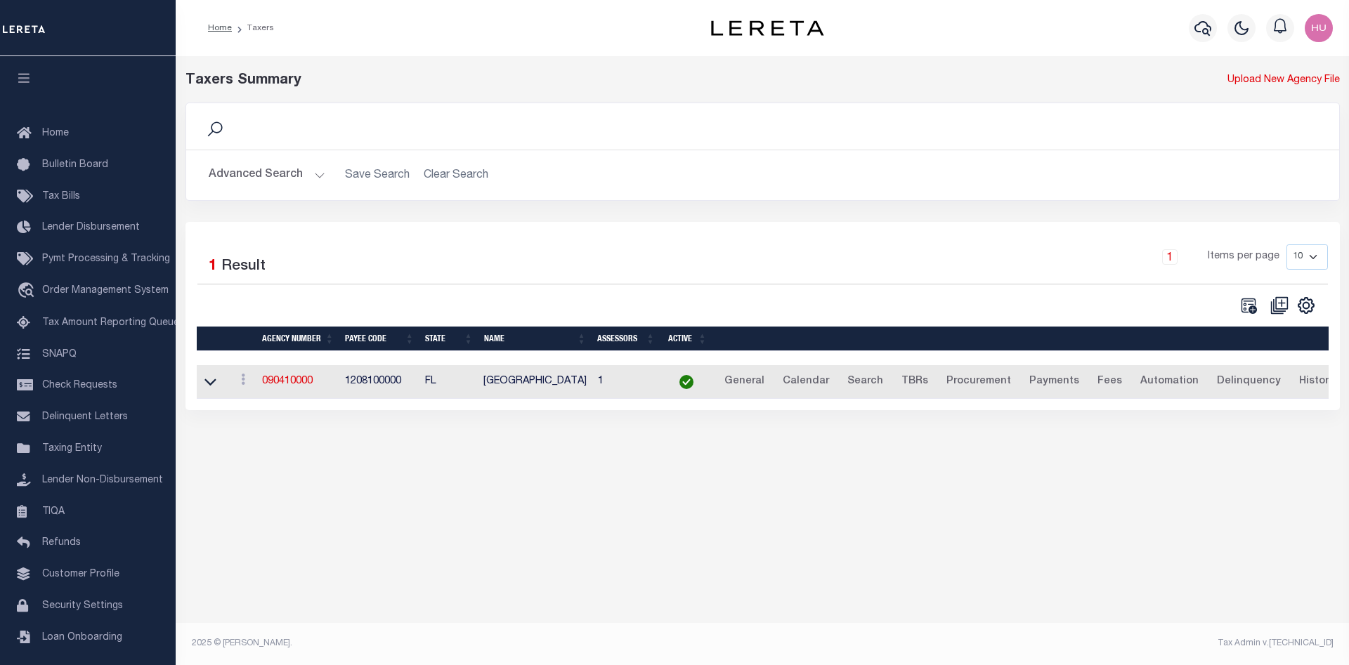
click at [268, 173] on button "Advanced Search" at bounding box center [267, 175] width 117 height 27
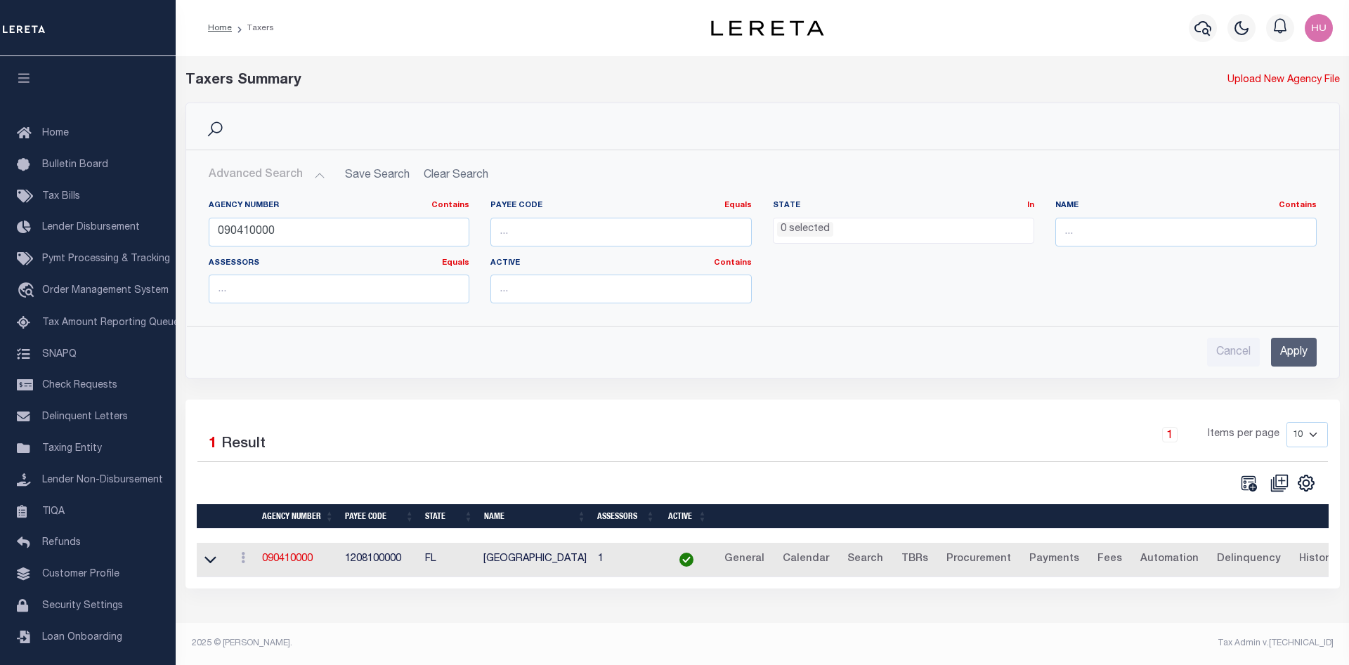
click at [463, 174] on h2 "Advanced Search Save Search Clear Search tblPayees_dynamictable_____DefaultSave…" at bounding box center [762, 175] width 1130 height 27
click at [255, 233] on input "090410000" at bounding box center [339, 232] width 261 height 29
click at [551, 230] on input "number" at bounding box center [620, 232] width 261 height 29
paste input "1208100000"
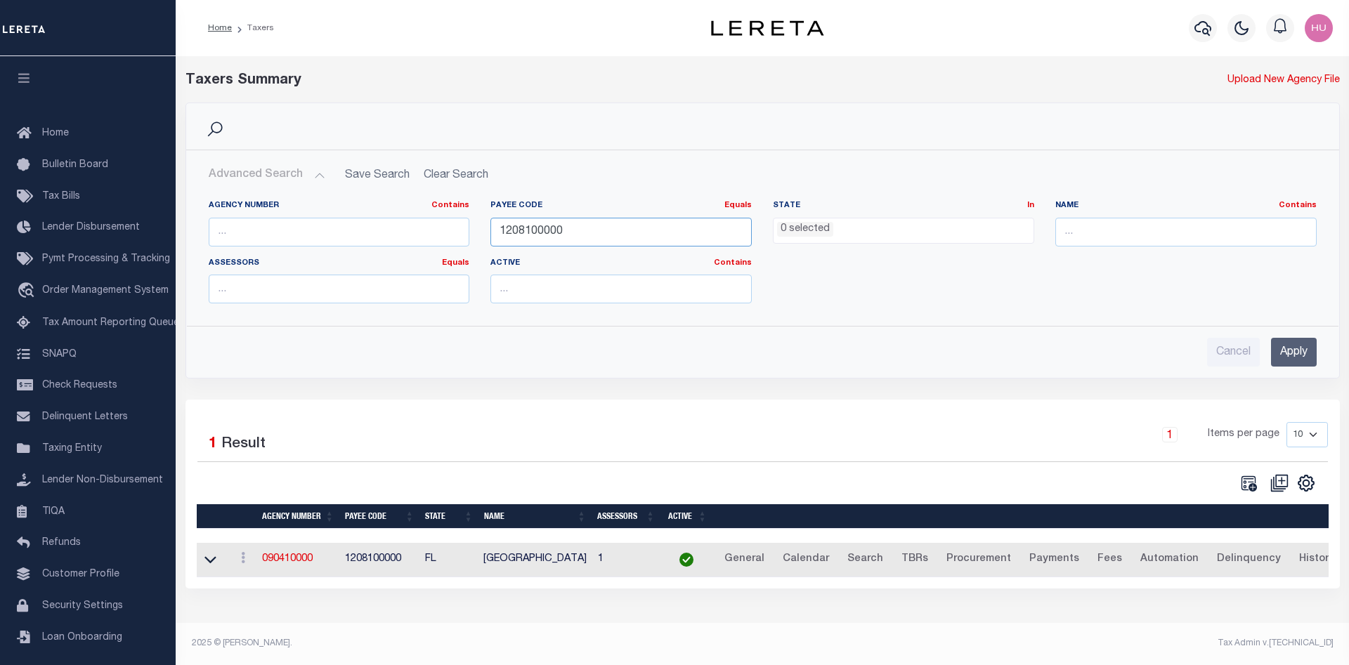
type input "1208100000"
click at [1281, 351] on input "Apply" at bounding box center [1294, 352] width 46 height 29
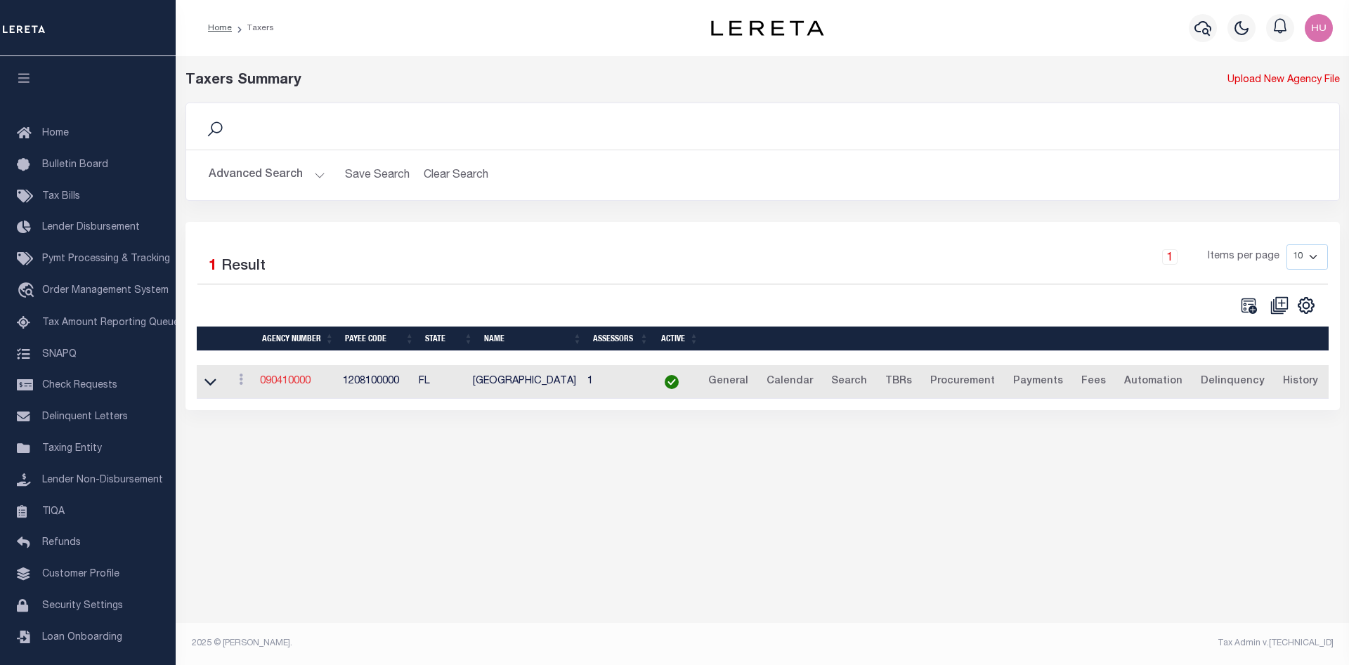
click at [276, 383] on link "090410000" at bounding box center [285, 382] width 51 height 10
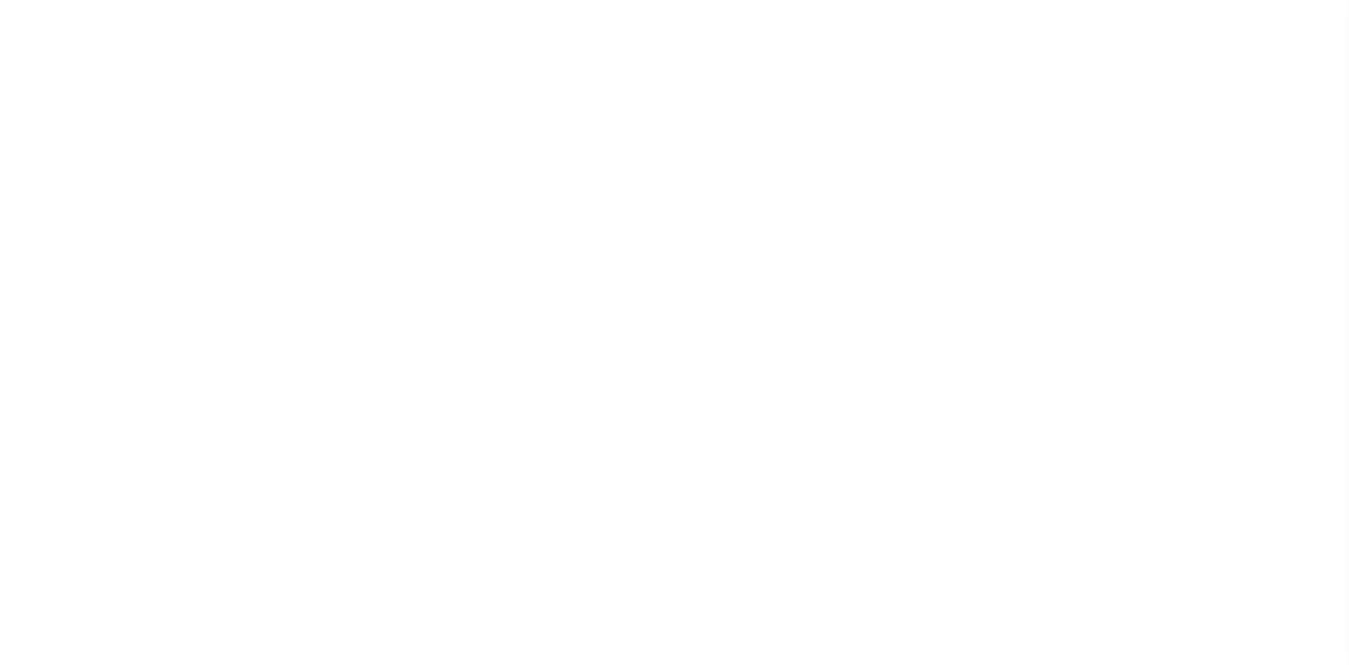
select select
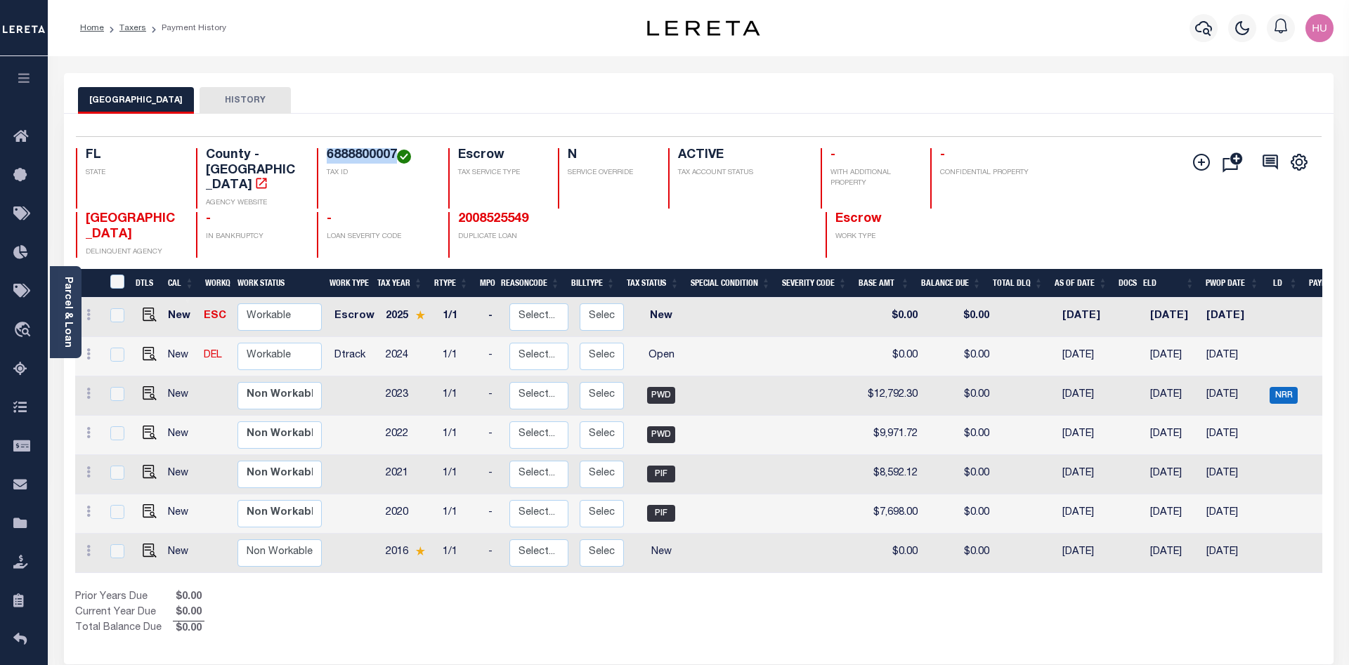
drag, startPoint x: 396, startPoint y: 155, endPoint x: 330, endPoint y: 161, distance: 66.3
click at [330, 161] on h4 "6888800007" at bounding box center [379, 155] width 105 height 15
copy h4 "6888800007"
click at [1197, 165] on icon "" at bounding box center [1201, 162] width 17 height 17
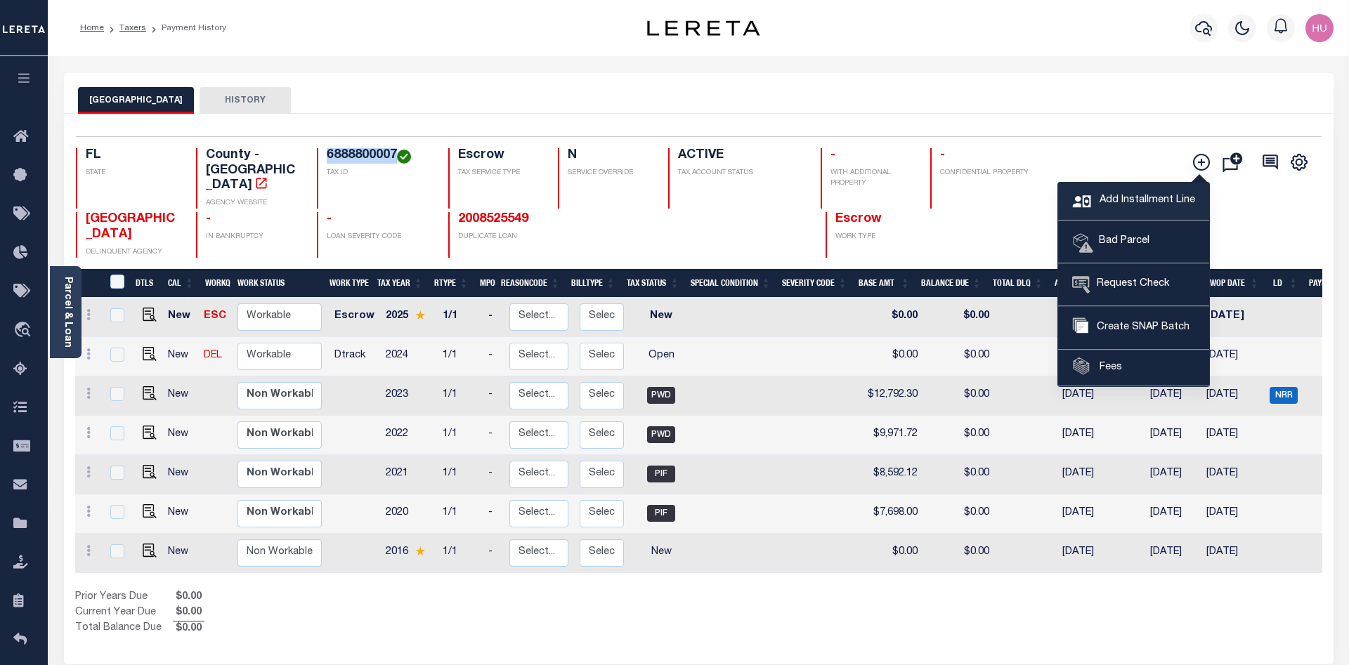
click at [1128, 192] on link "Add Installment Line" at bounding box center [1133, 202] width 151 height 38
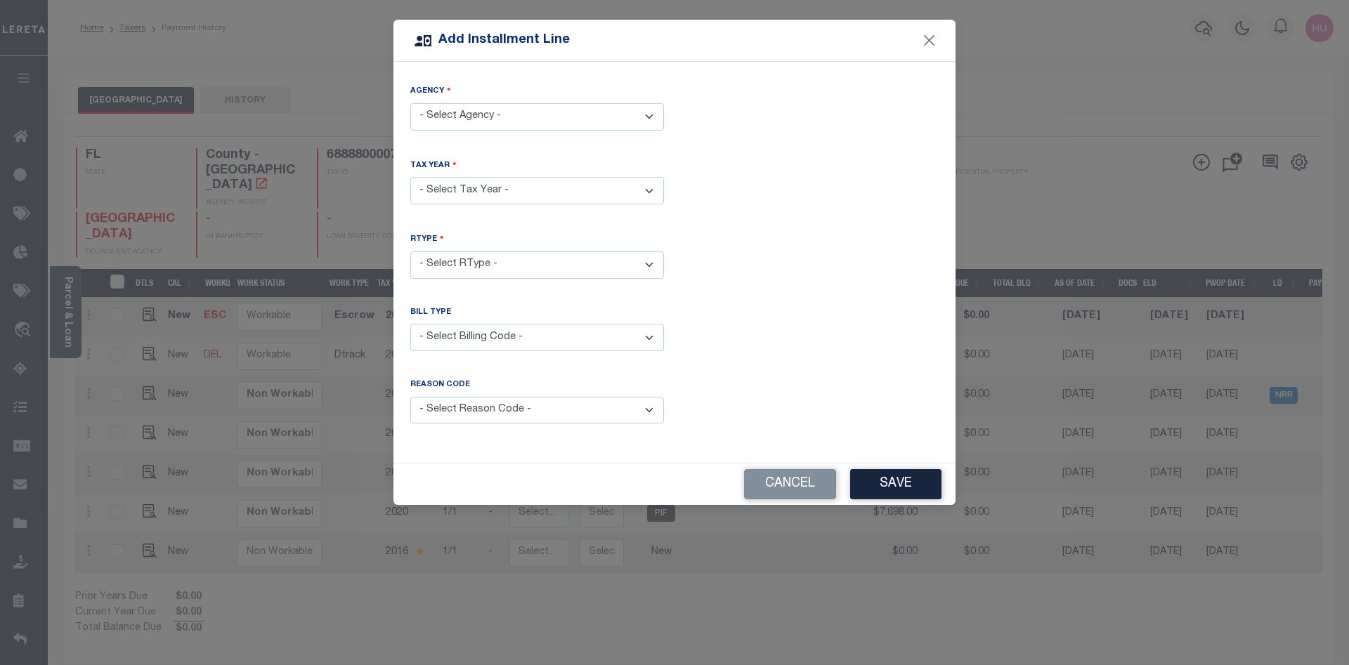
click at [410, 103] on select "- Select Agency - [GEOGRAPHIC_DATA] - County" at bounding box center [537, 116] width 254 height 27
select select "1208100000"
click option "[GEOGRAPHIC_DATA] - County" at bounding box center [0, 0] width 0 height 0
click at [410, 177] on select "- Select Year - 2005 2006 2007 2008 2009 2010 2011 2012 2013 2014 2015 2016 201…" at bounding box center [537, 190] width 254 height 27
select select "2019"
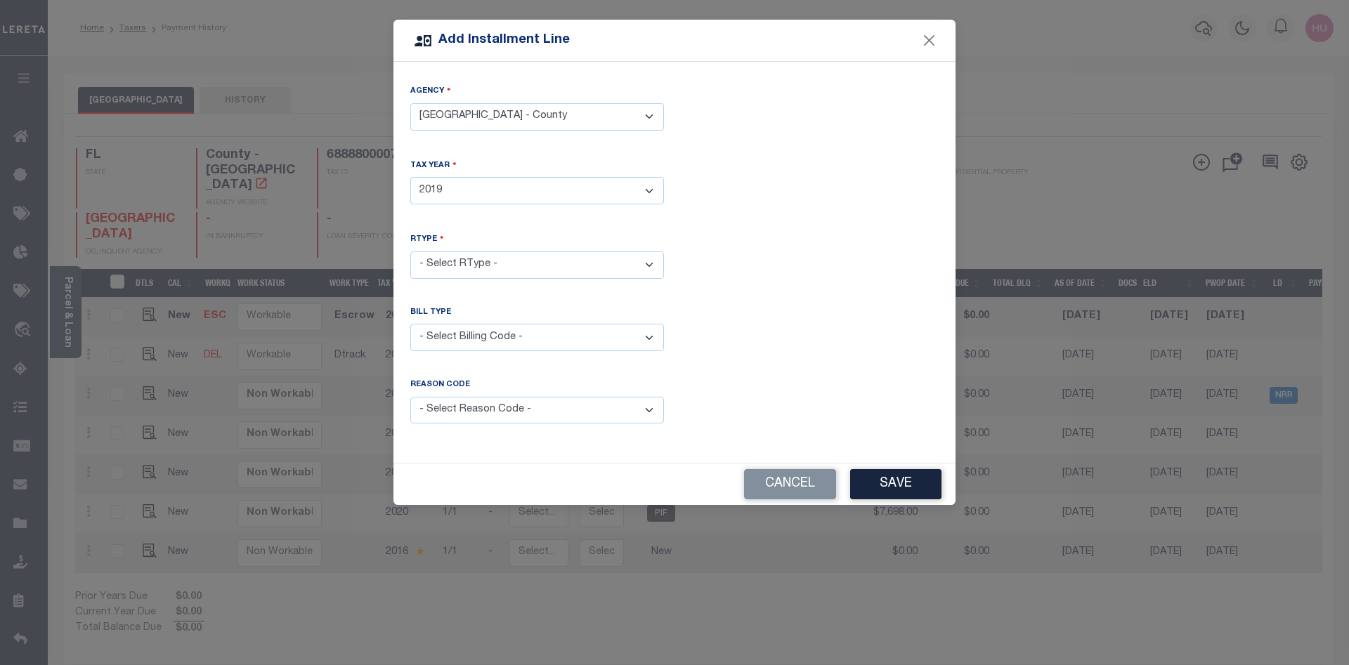
click option "2019" at bounding box center [0, 0] width 0 height 0
click at [410, 252] on select "- Select RType - 1/1" at bounding box center [537, 265] width 254 height 27
select select "0"
click option "1/1" at bounding box center [0, 0] width 0 height 0
click at [903, 483] on button "Save" at bounding box center [895, 484] width 91 height 30
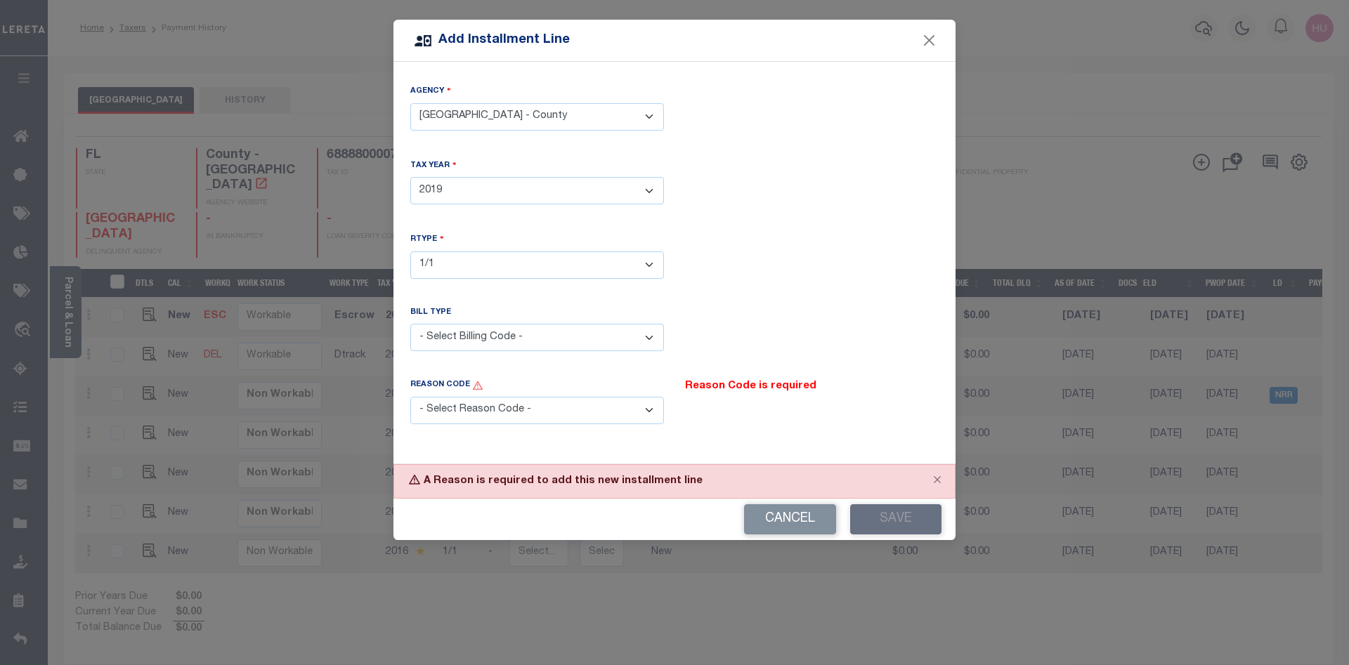
click at [410, 397] on select "- Select Reason Code - Payment Reversal Taxable Value Change Assessment Change …" at bounding box center [537, 410] width 254 height 27
select select "11"
click option "Data Entry Error" at bounding box center [0, 0] width 0 height 0
click at [935, 478] on button "Close" at bounding box center [937, 479] width 35 height 31
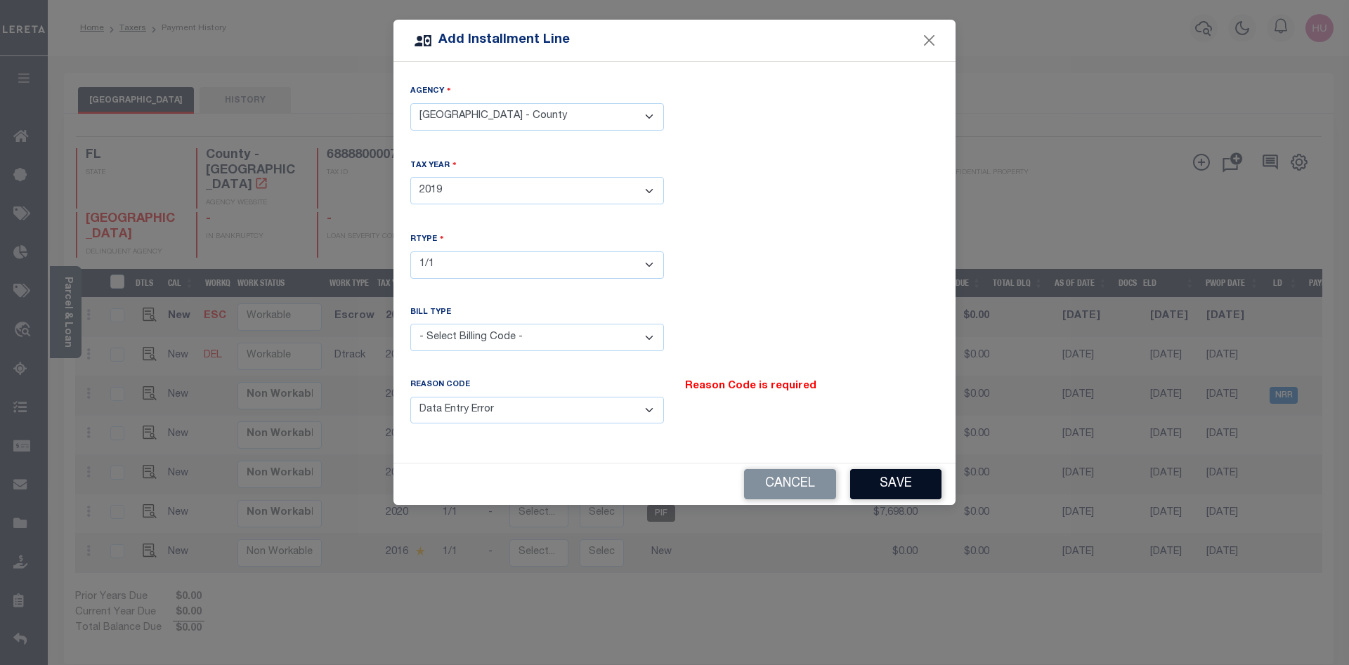
click at [905, 475] on button "Save" at bounding box center [895, 484] width 91 height 30
